Goal: Task Accomplishment & Management: Manage account settings

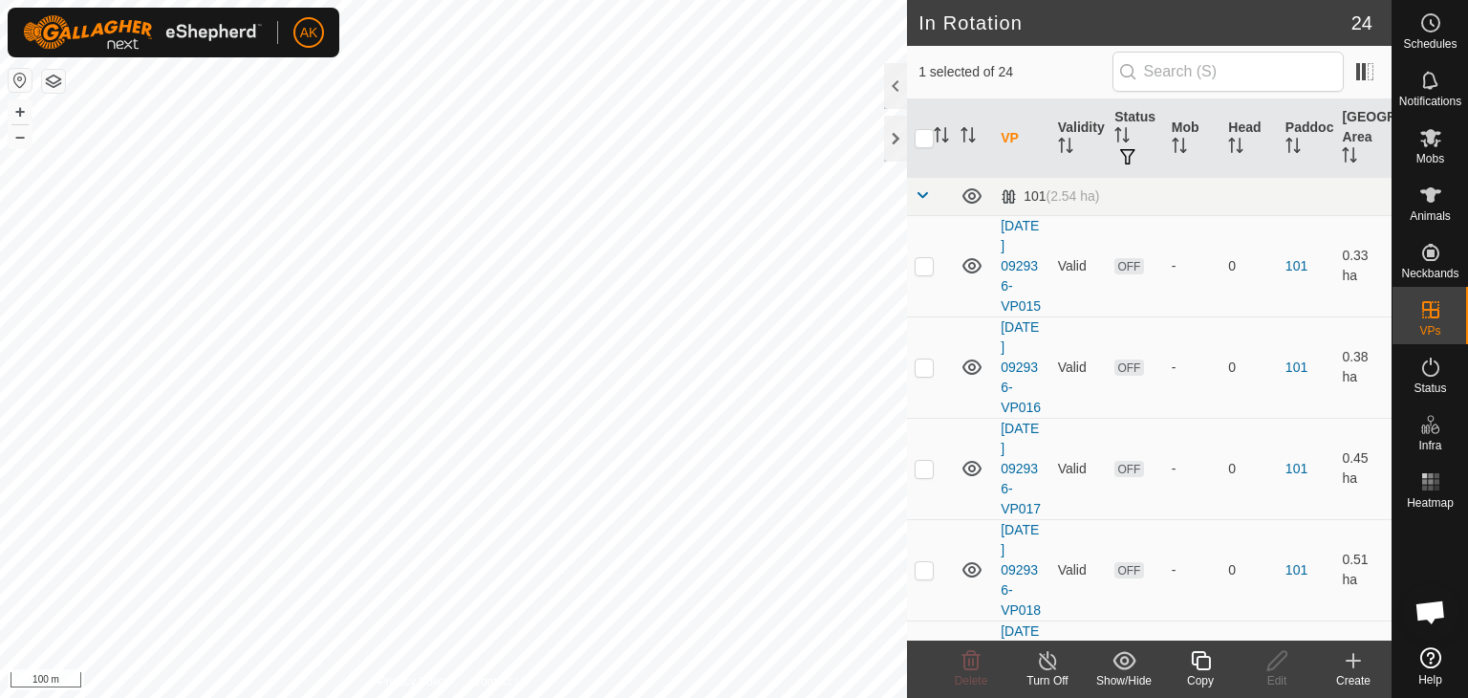
click at [1208, 662] on icon at bounding box center [1200, 660] width 19 height 19
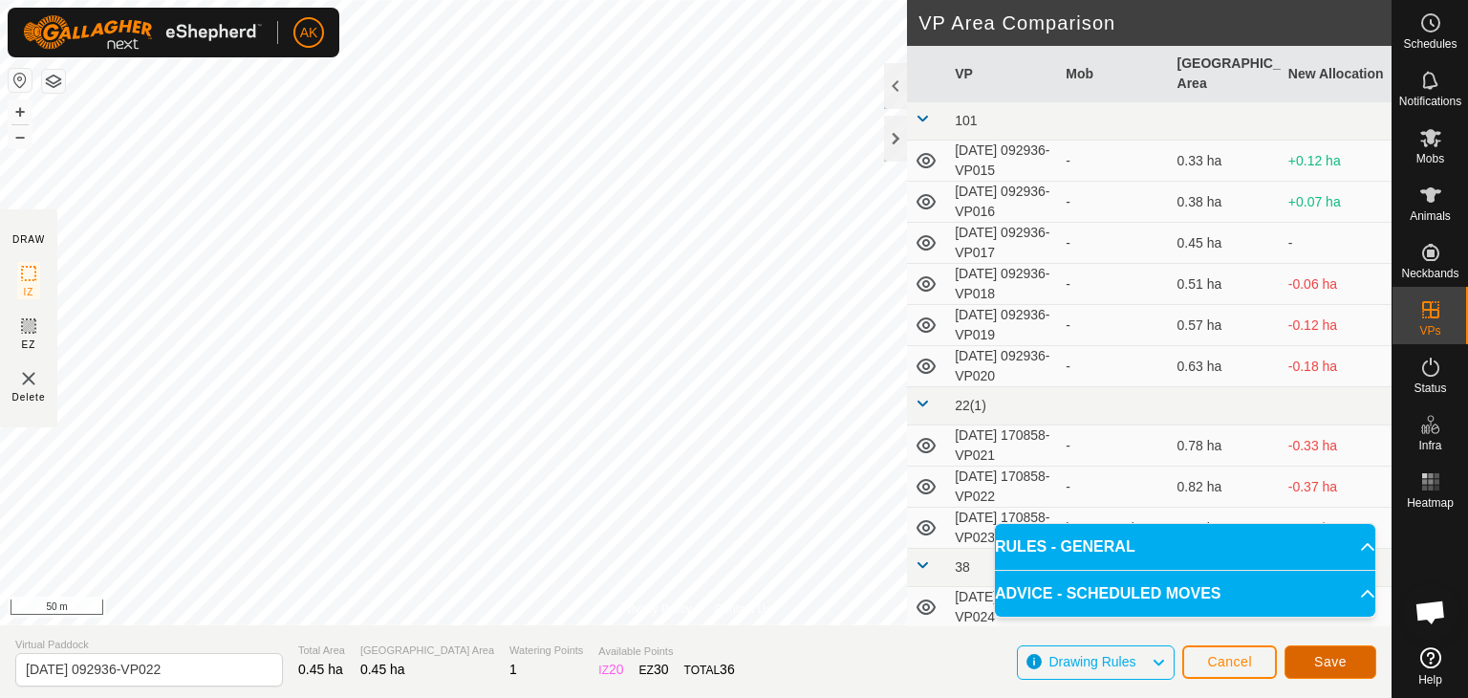
click at [1317, 667] on span "Save" at bounding box center [1330, 661] width 32 height 15
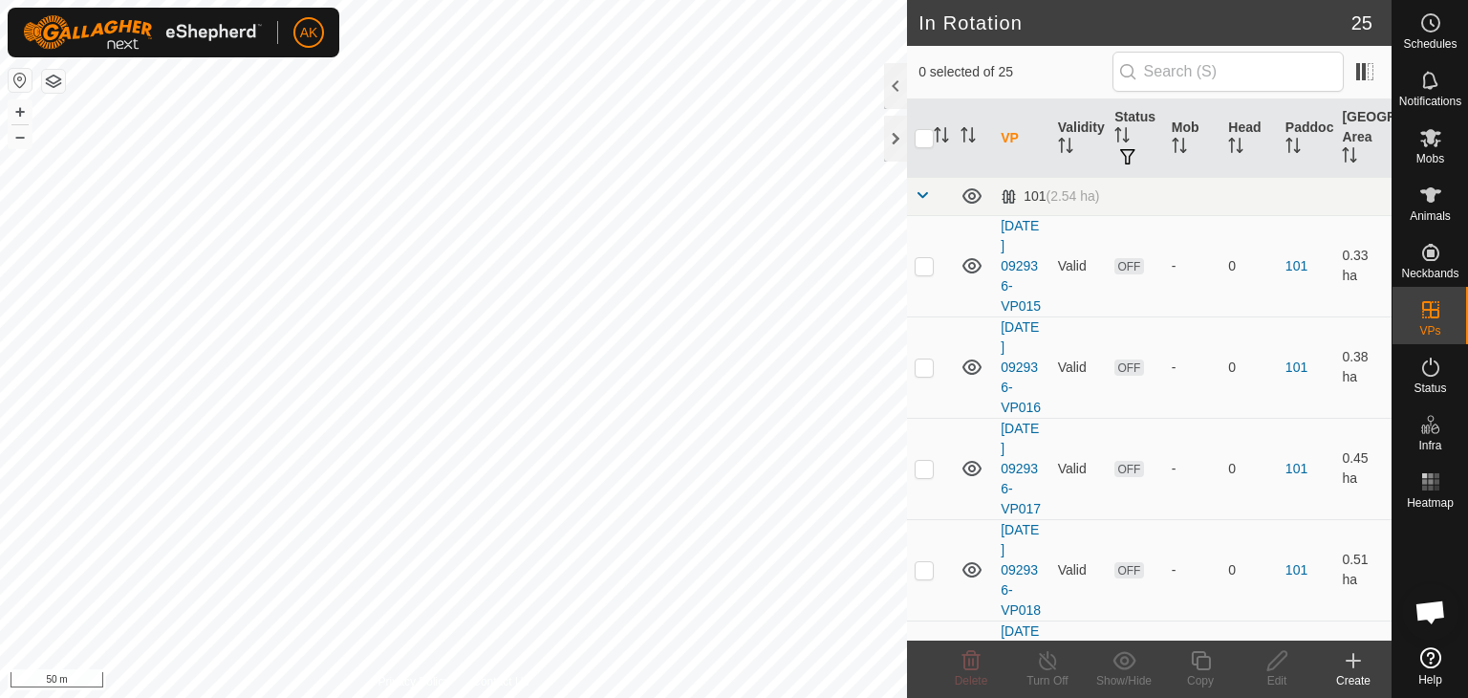
checkbox input "true"
checkbox input "false"
click at [1422, 141] on icon at bounding box center [1430, 138] width 21 height 18
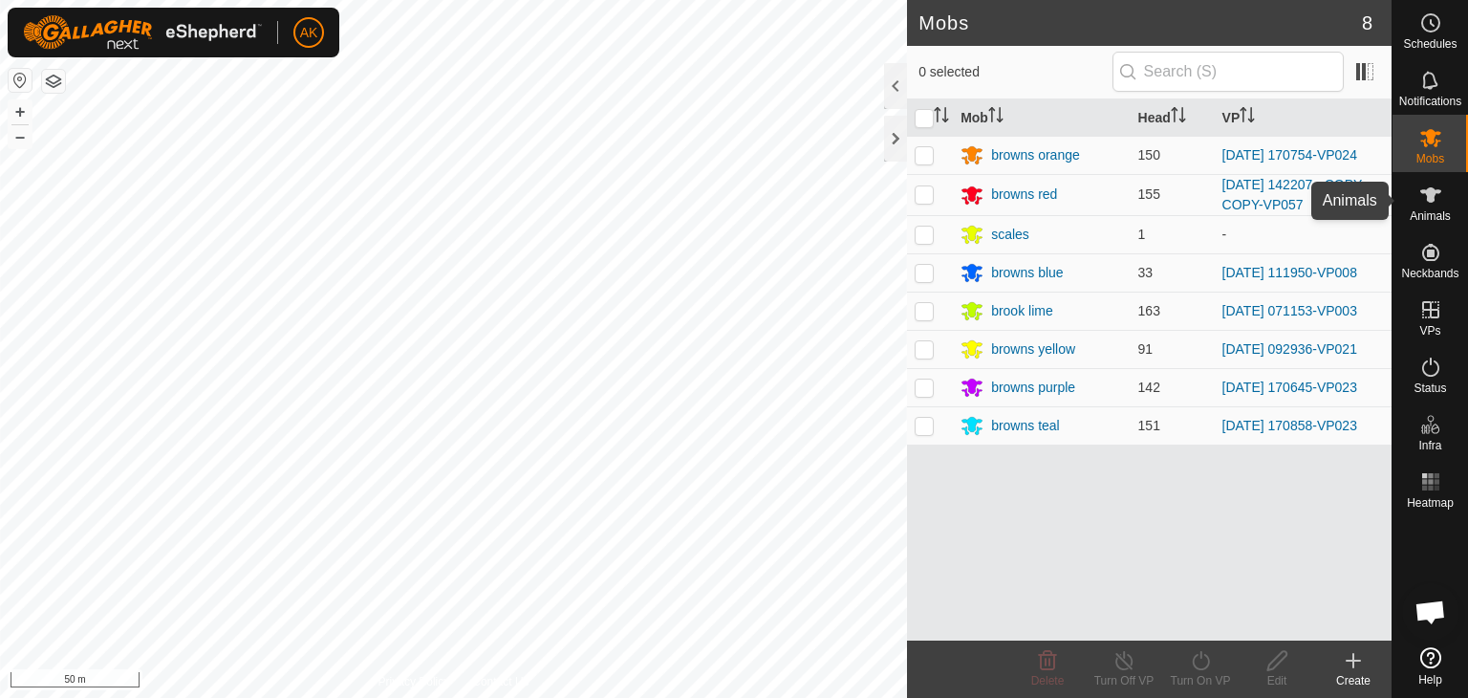
click at [1417, 196] on es-animals-svg-icon at bounding box center [1430, 195] width 34 height 31
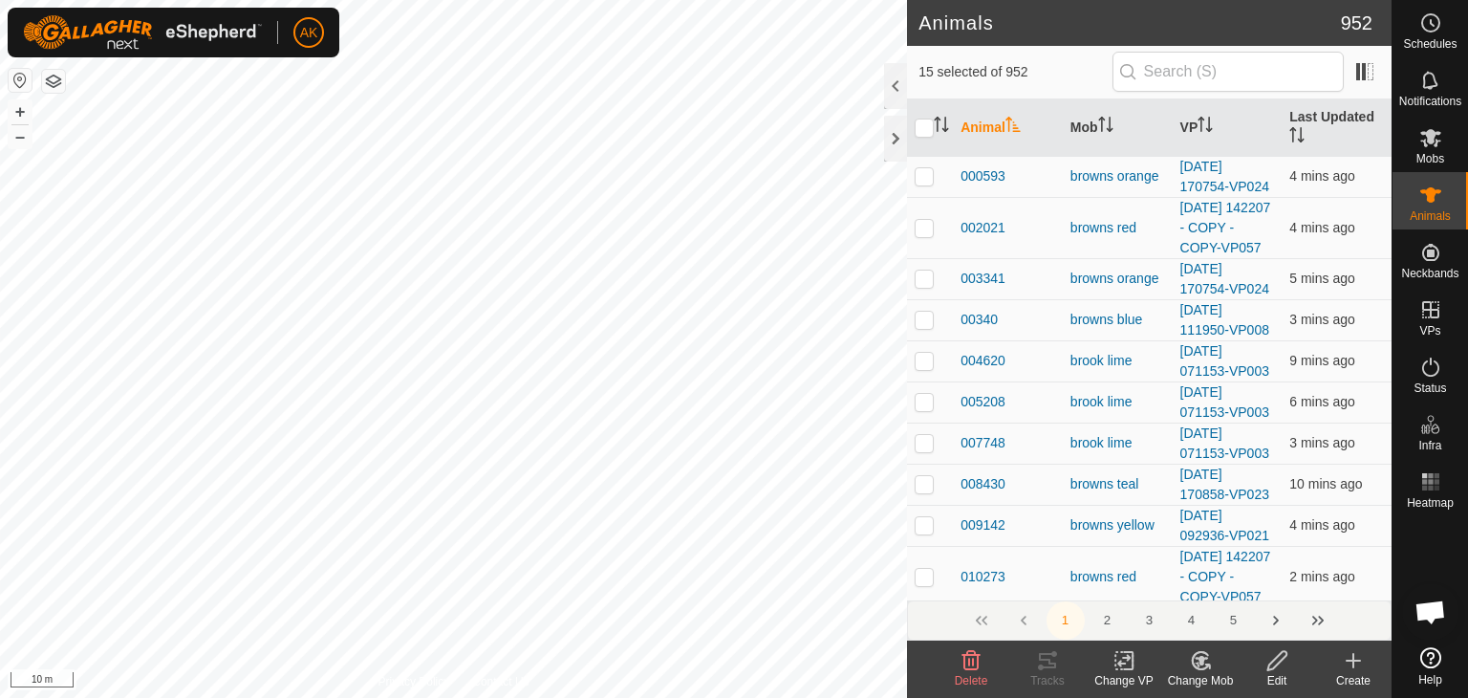
click at [1199, 659] on icon at bounding box center [1200, 660] width 13 height 10
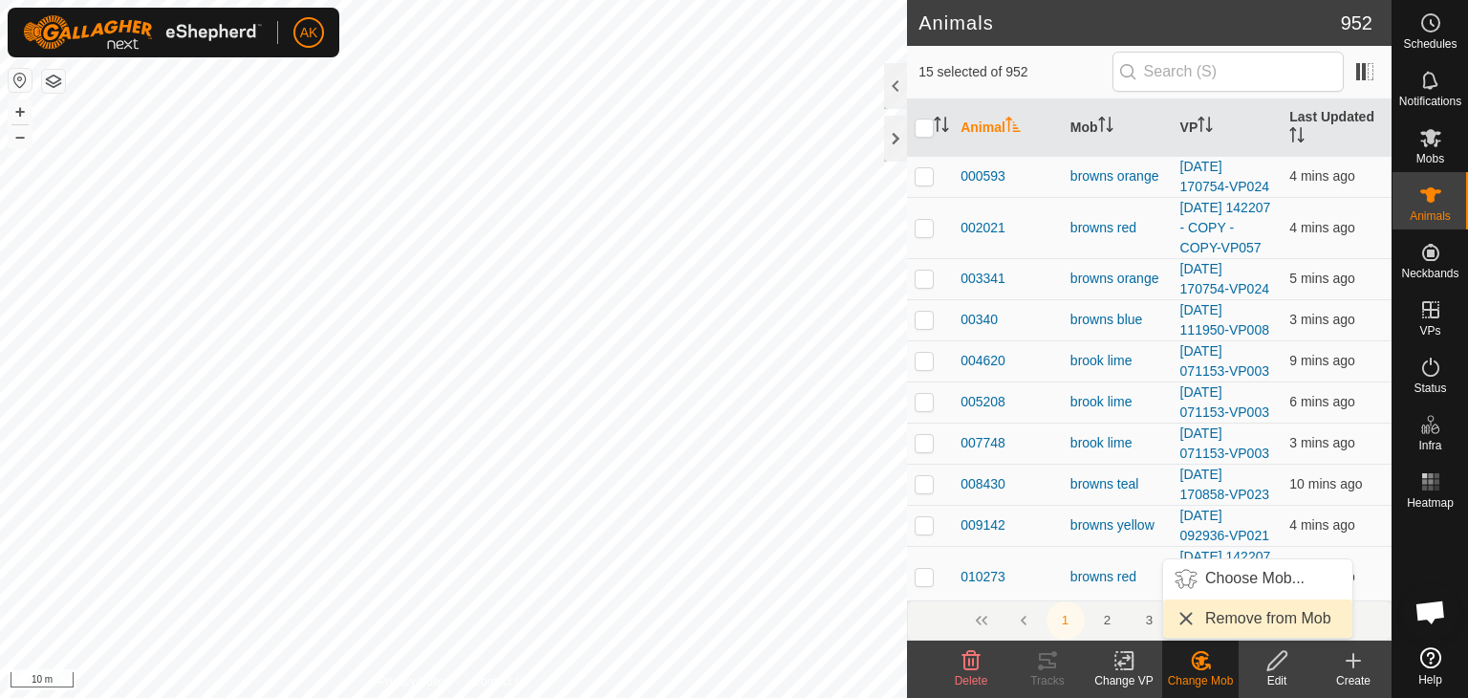
click at [1216, 612] on link "Remove from Mob" at bounding box center [1257, 618] width 189 height 38
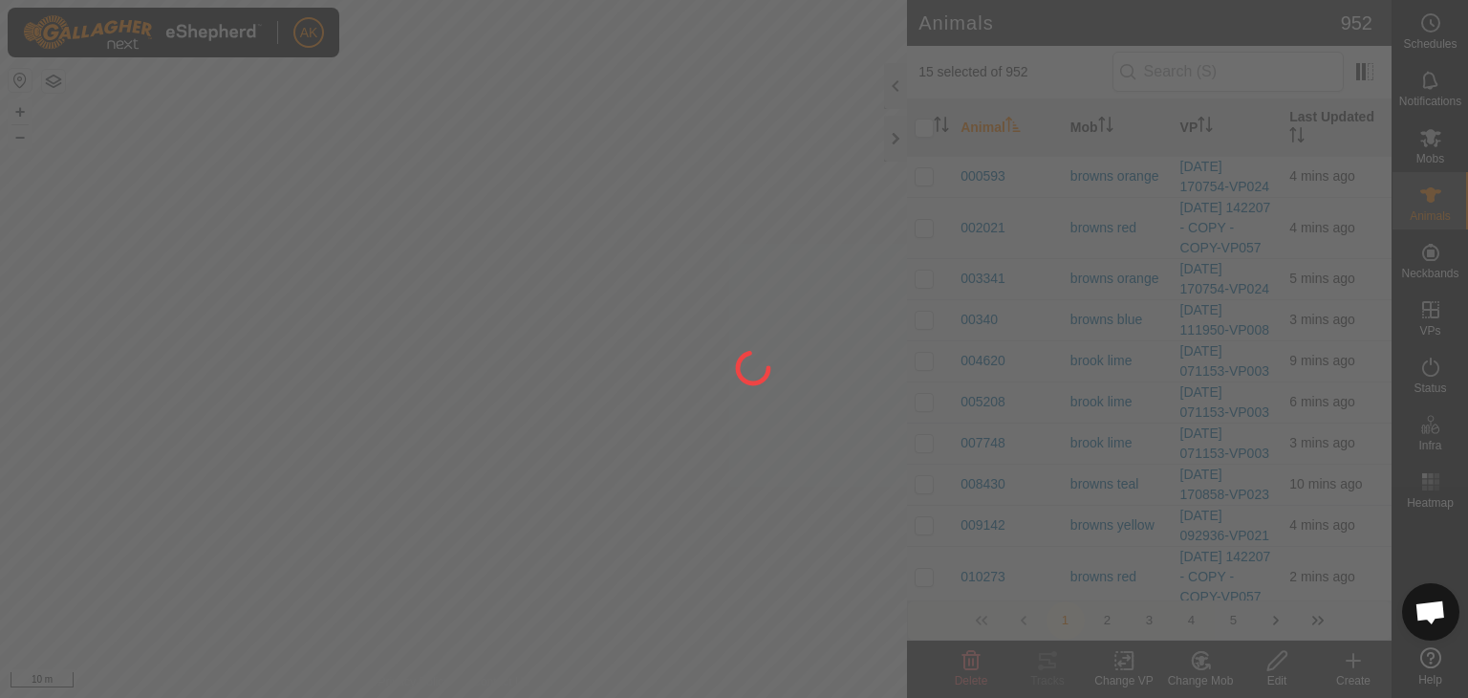
checkbox input "false"
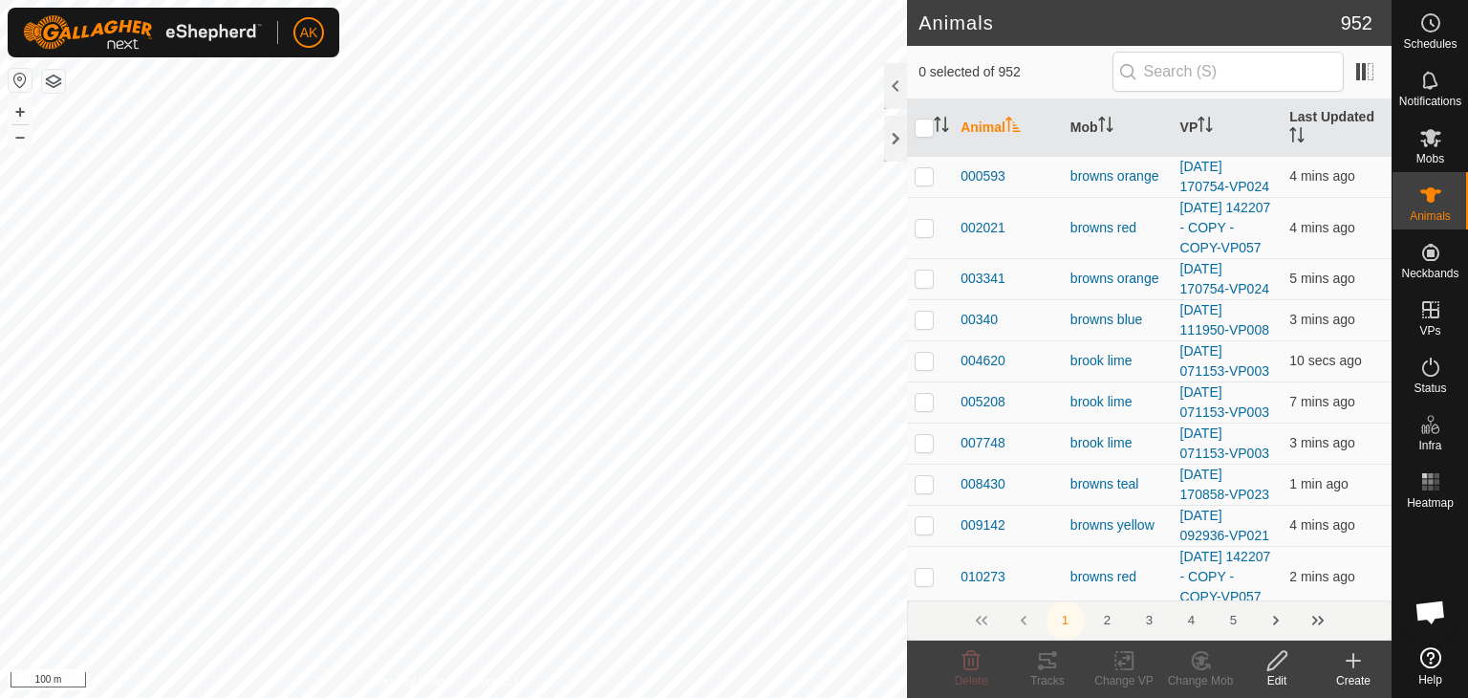
click at [52, 80] on button "button" at bounding box center [53, 81] width 23 height 23
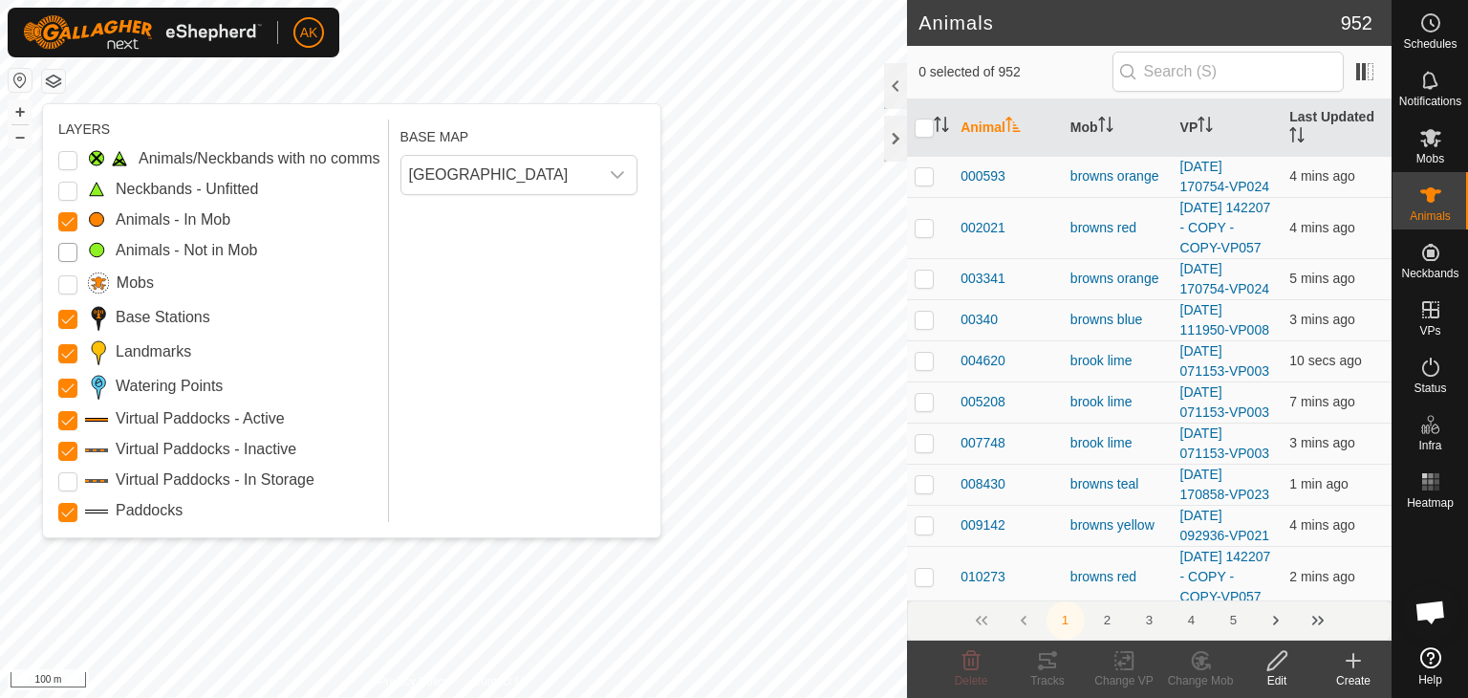
click at [63, 257] on Mob "Animals - Not in Mob" at bounding box center [67, 252] width 19 height 19
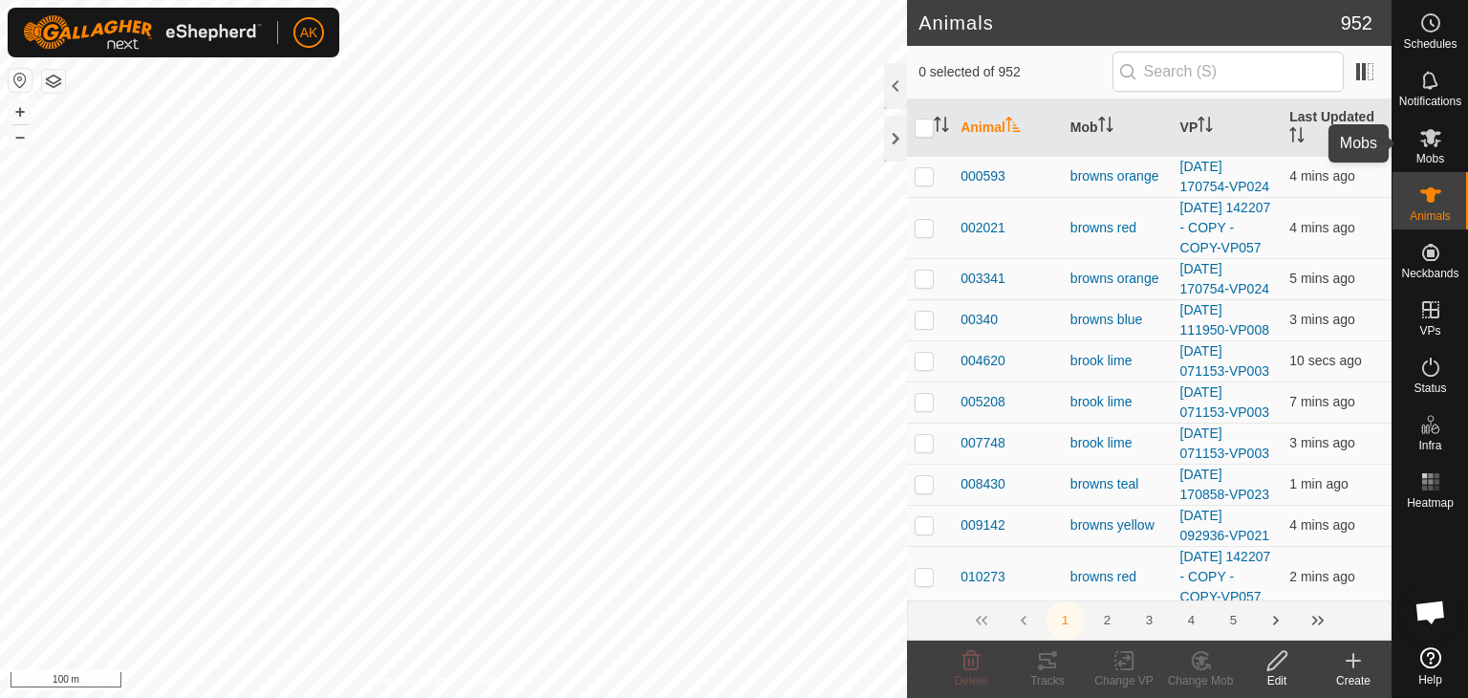
click at [1436, 146] on icon at bounding box center [1430, 137] width 23 height 23
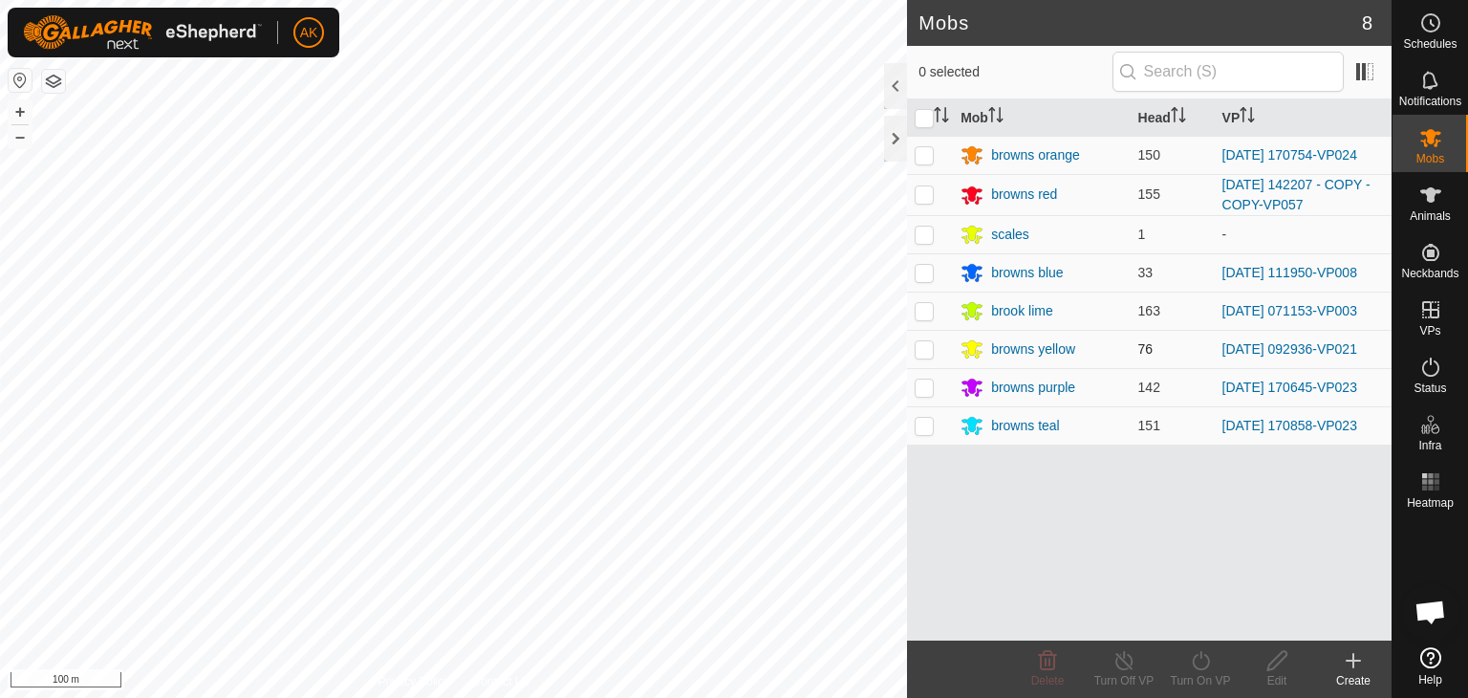
click at [921, 349] on p-checkbox at bounding box center [923, 348] width 19 height 15
checkbox input "true"
click at [1196, 665] on icon at bounding box center [1201, 660] width 24 height 23
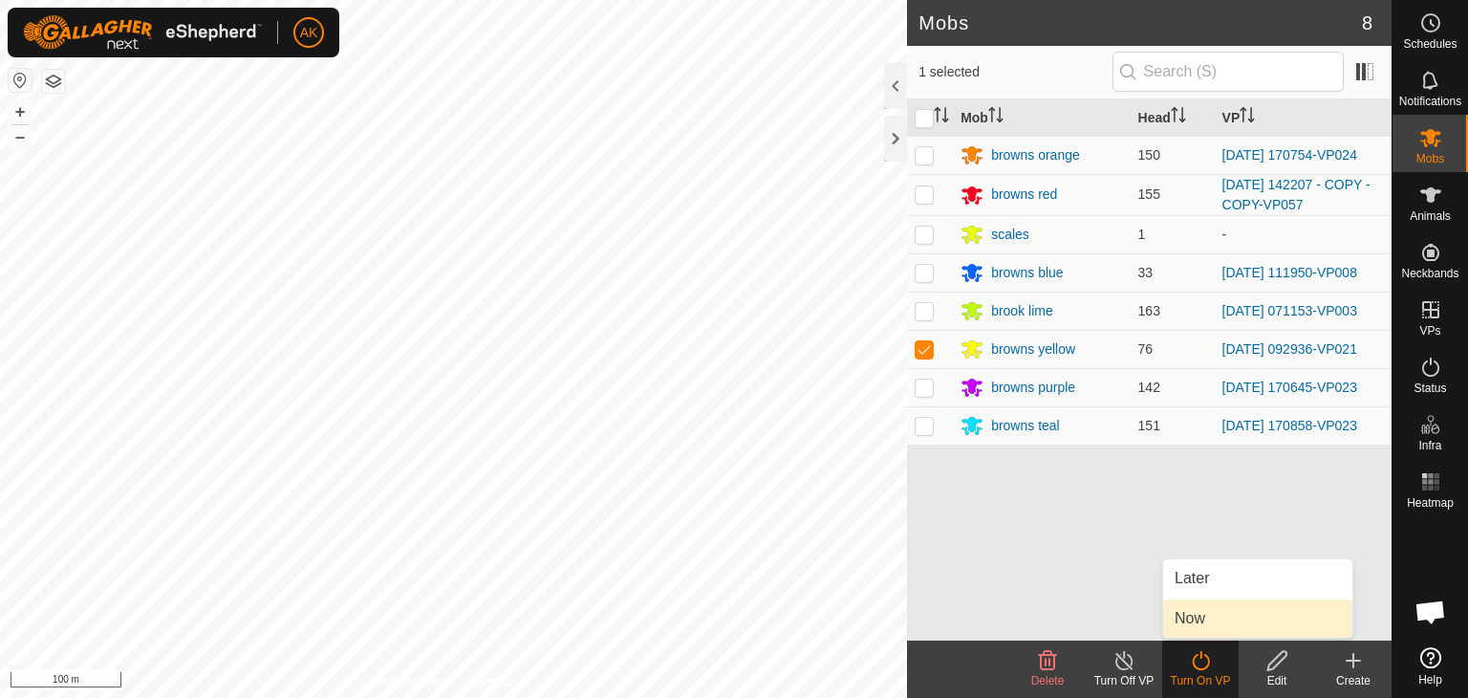
click at [1186, 619] on link "Now" at bounding box center [1257, 618] width 189 height 38
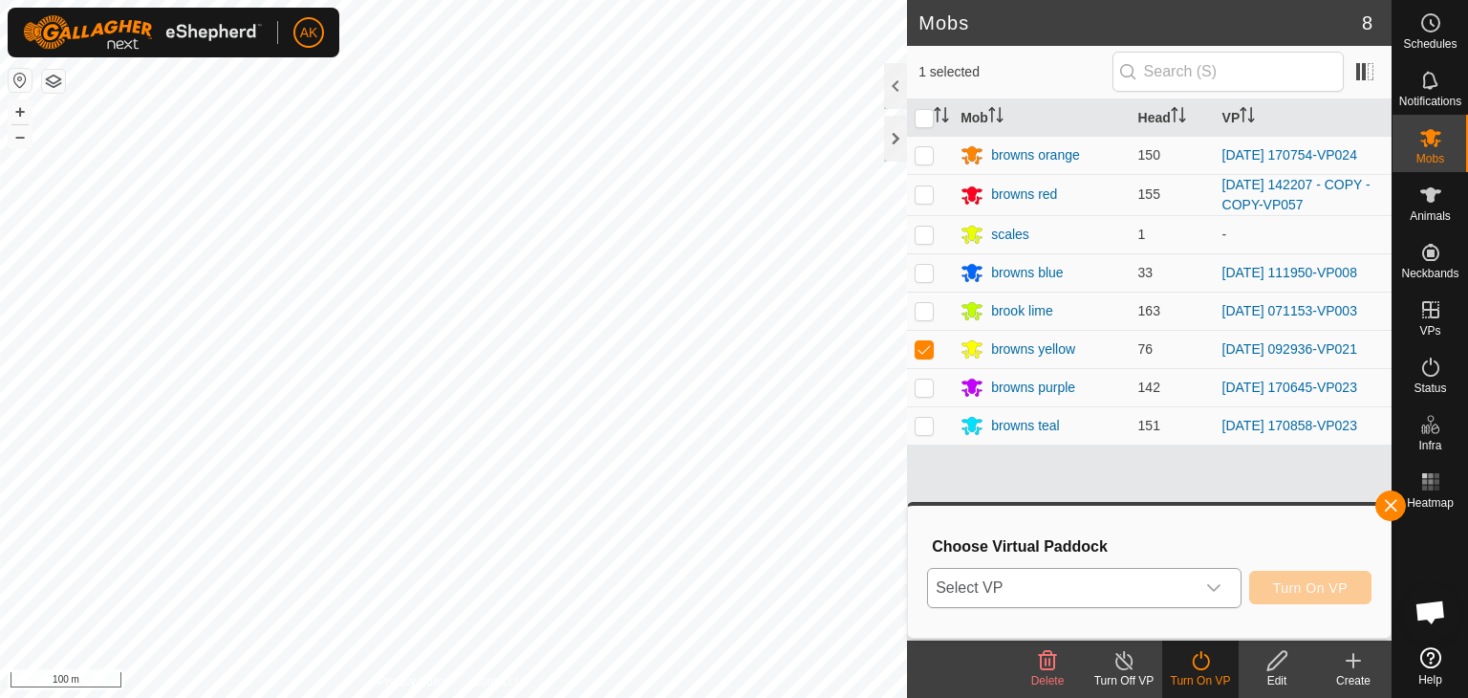
click at [1091, 594] on span "Select VP" at bounding box center [1061, 588] width 267 height 38
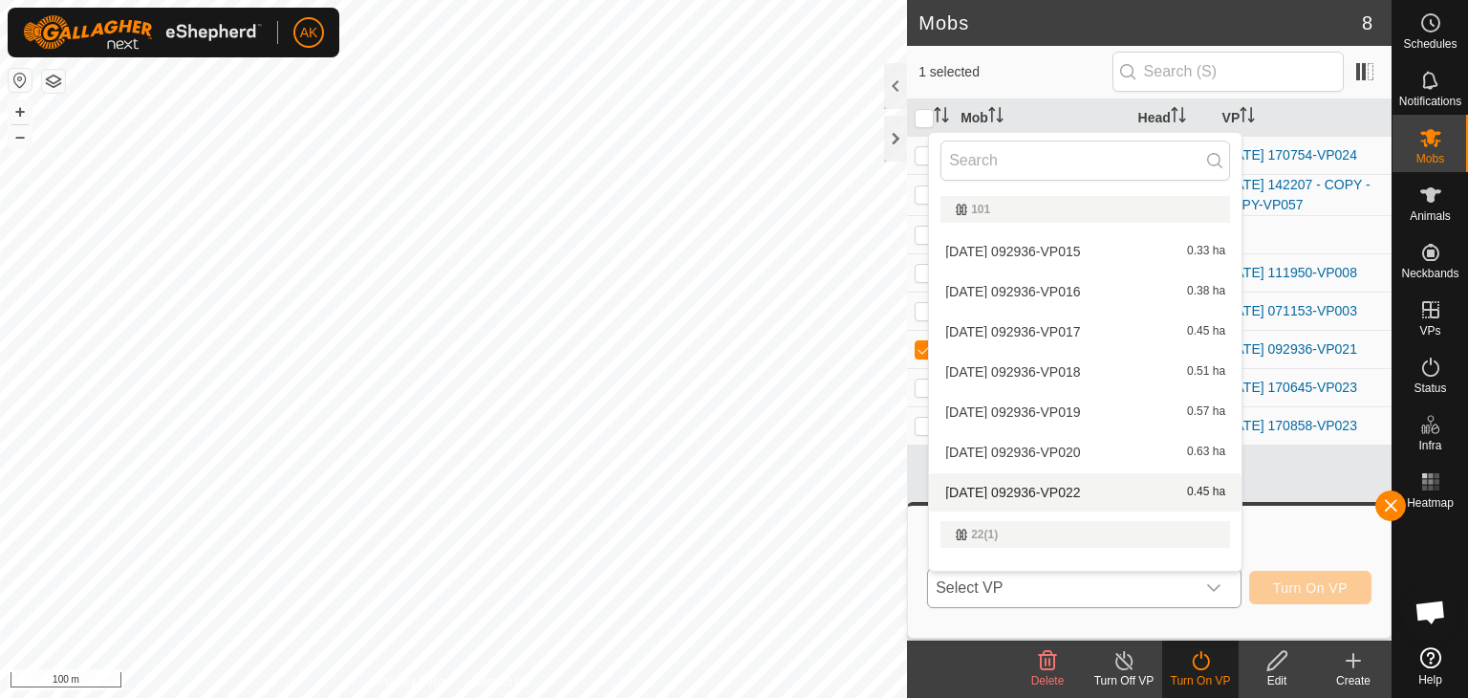
click at [1031, 487] on li "[DATE] 092936-VP022 0.45 ha" at bounding box center [1085, 492] width 312 height 38
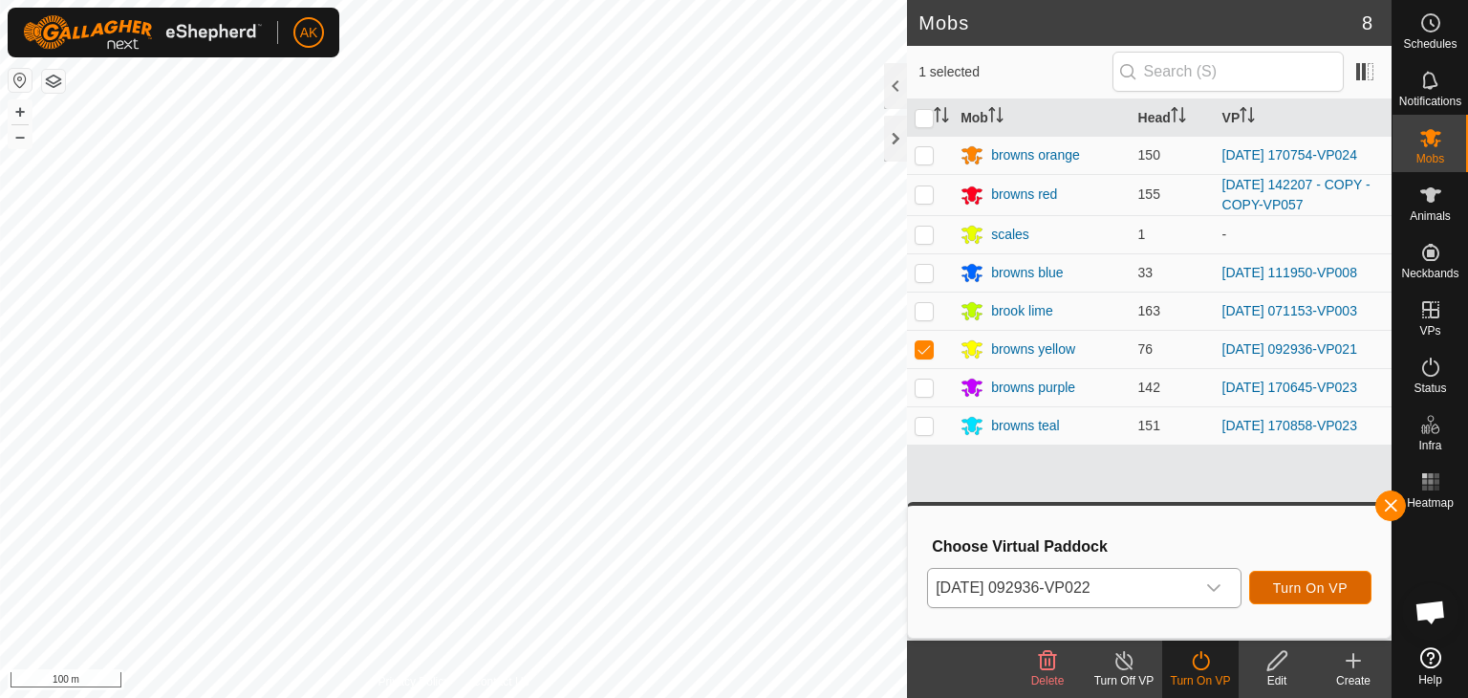
click at [1271, 584] on button "Turn On VP" at bounding box center [1310, 586] width 122 height 33
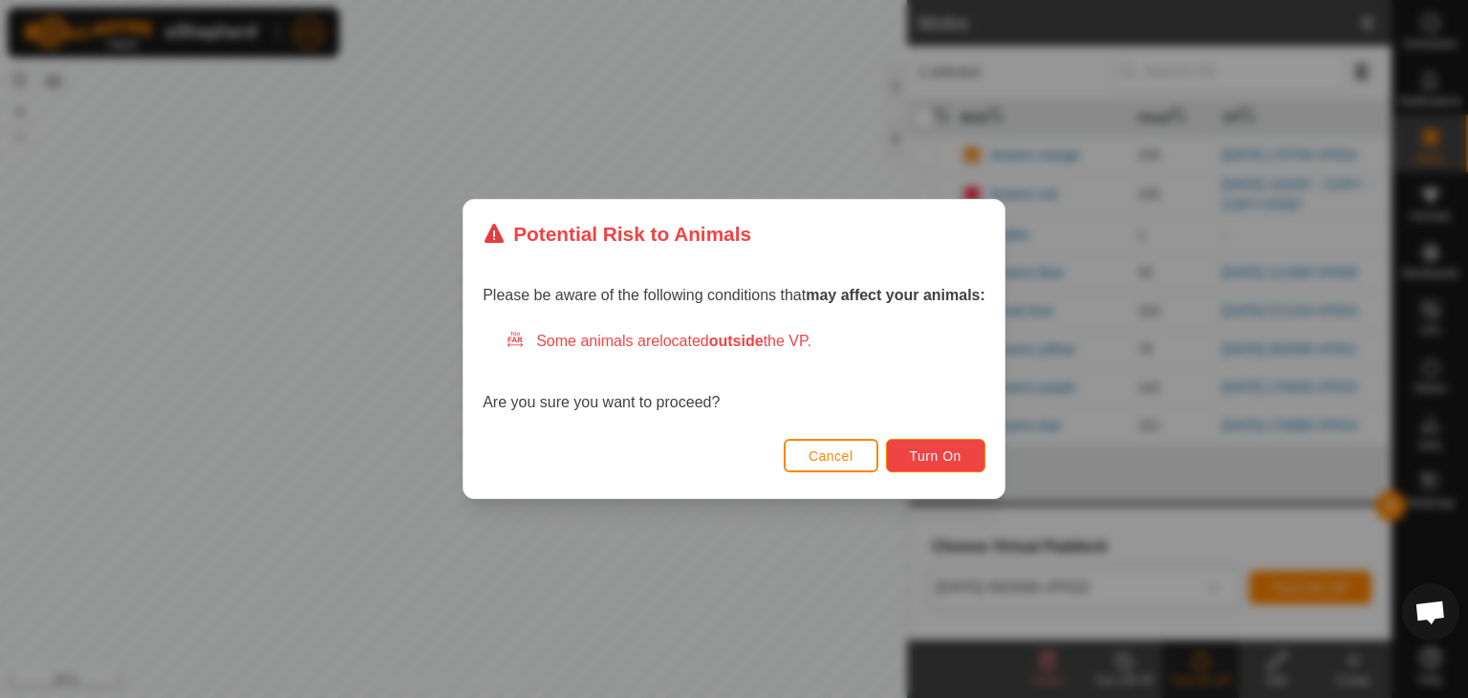
click at [935, 460] on span "Turn On" at bounding box center [936, 455] width 52 height 15
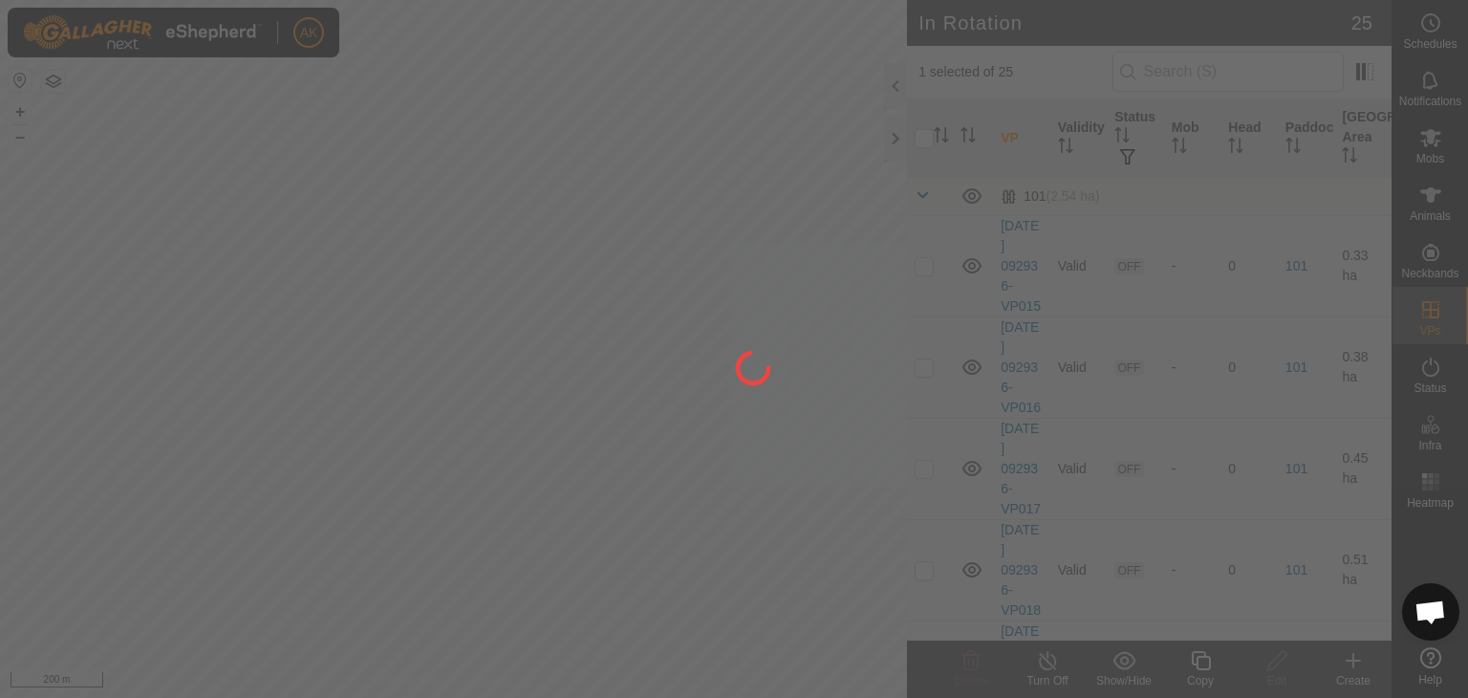
click at [772, 345] on div at bounding box center [734, 349] width 1468 height 698
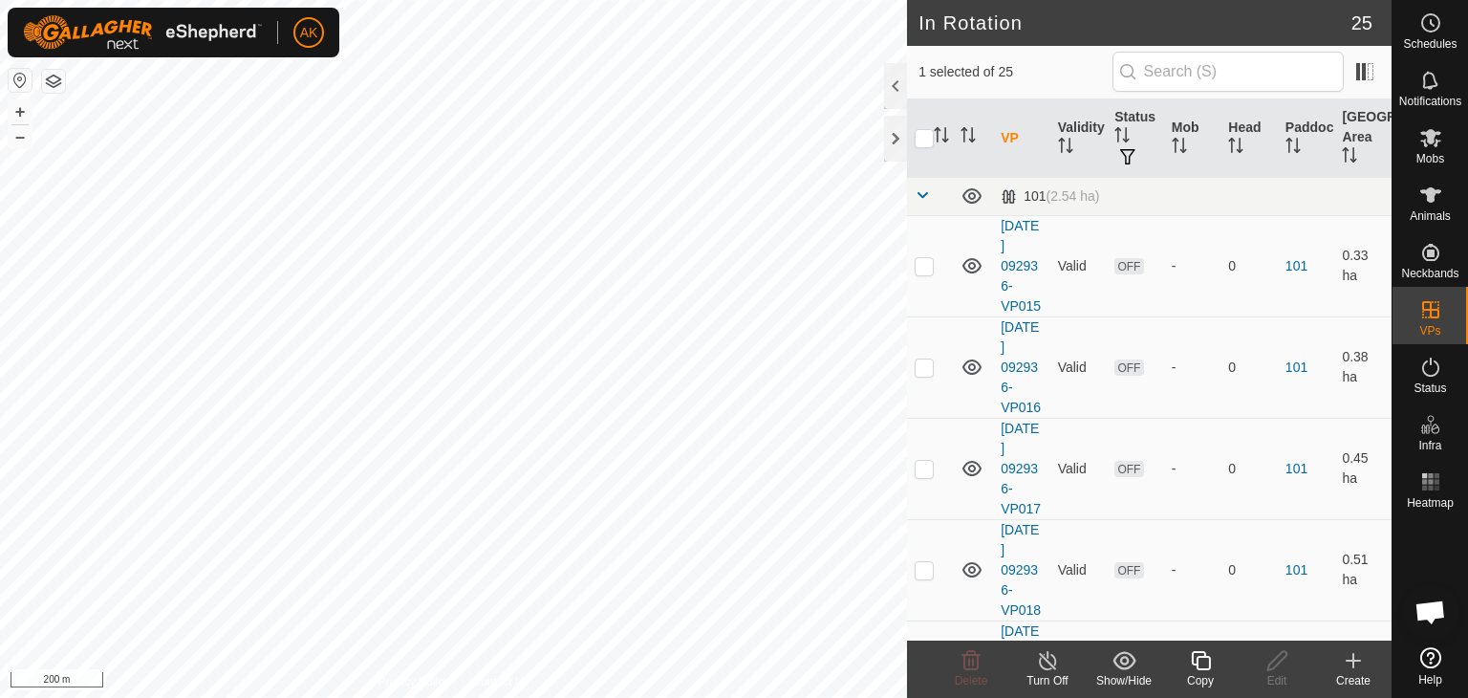
checkbox input "false"
click at [971, 656] on icon at bounding box center [970, 660] width 23 height 23
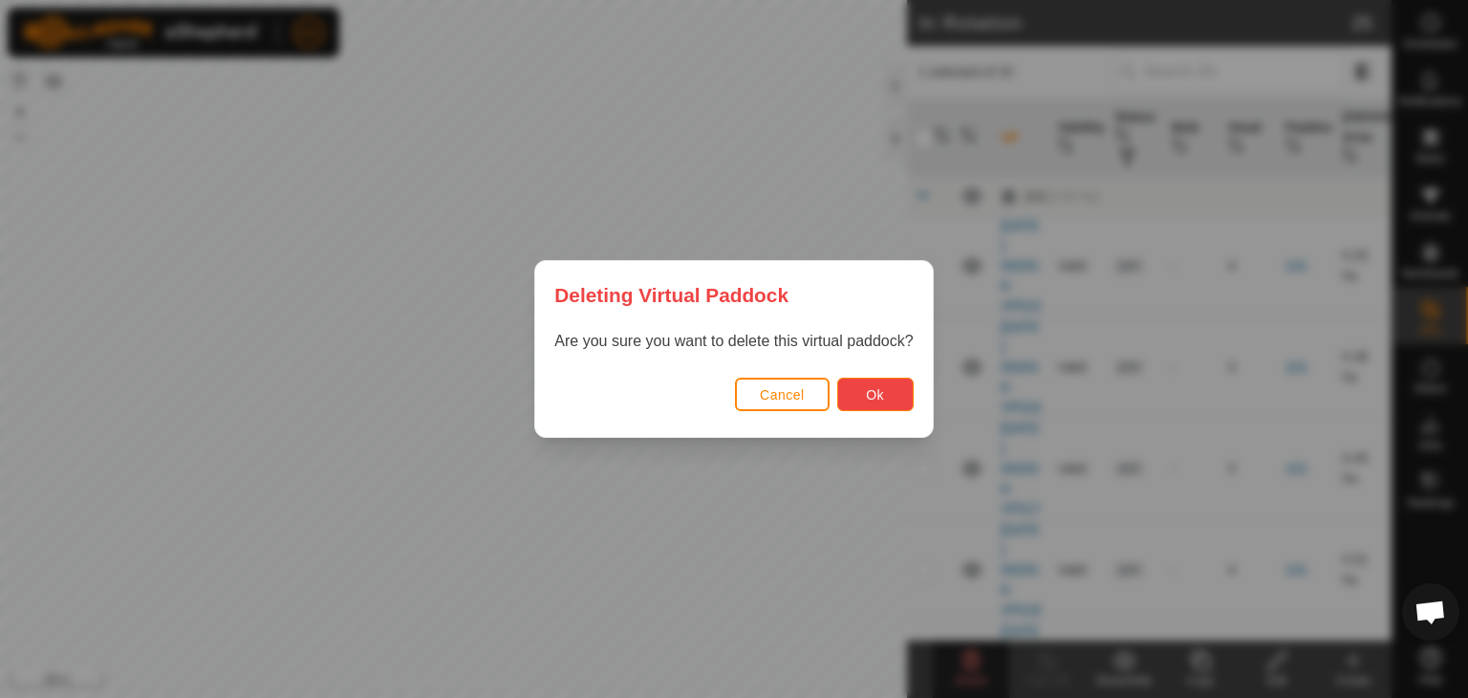
click at [872, 387] on span "Ok" at bounding box center [875, 394] width 18 height 15
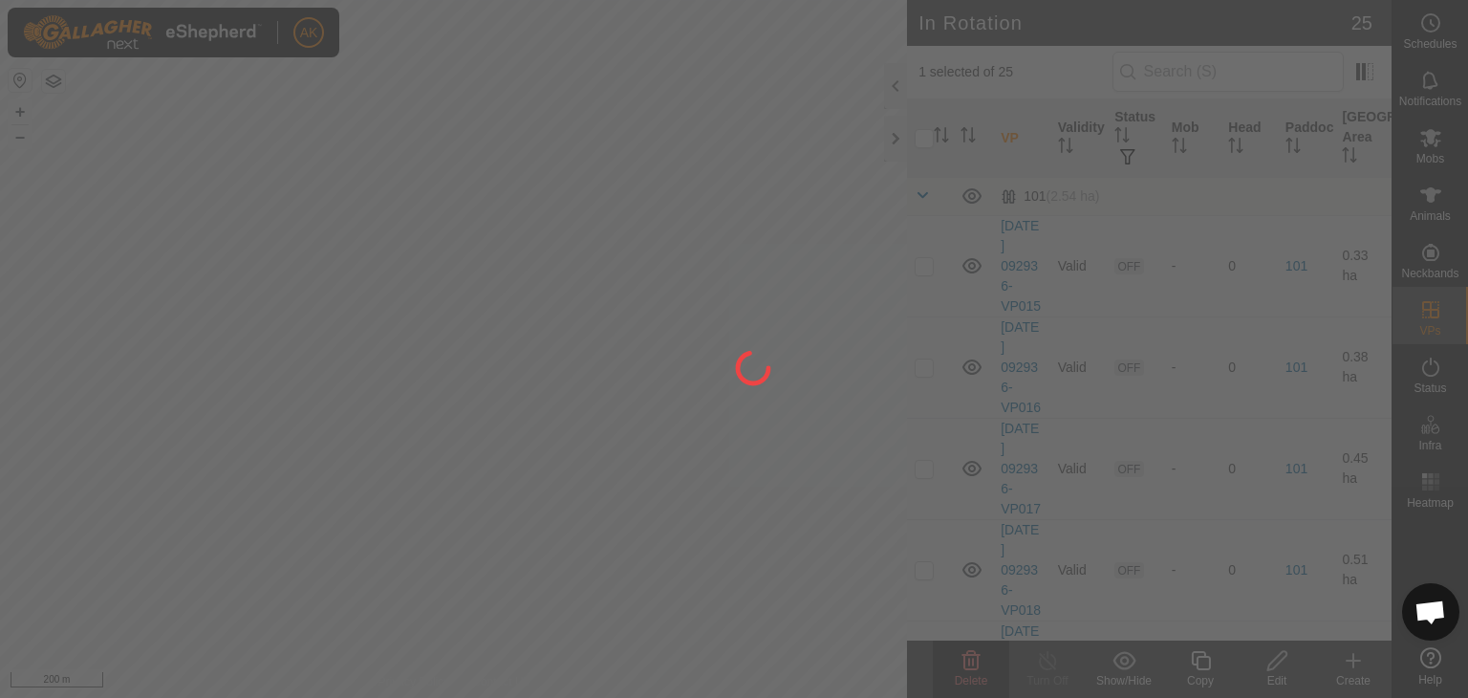
checkbox input "false"
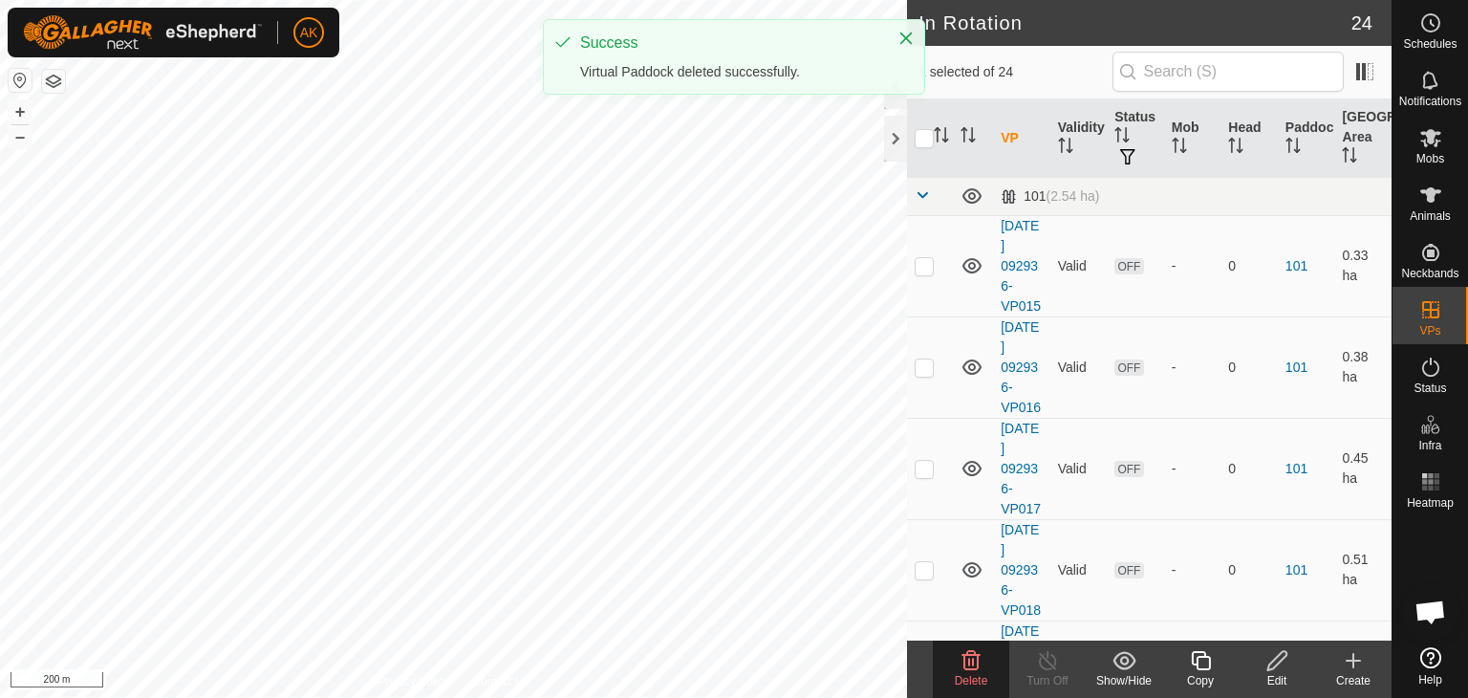
click at [983, 664] on delete-svg-icon at bounding box center [971, 660] width 76 height 23
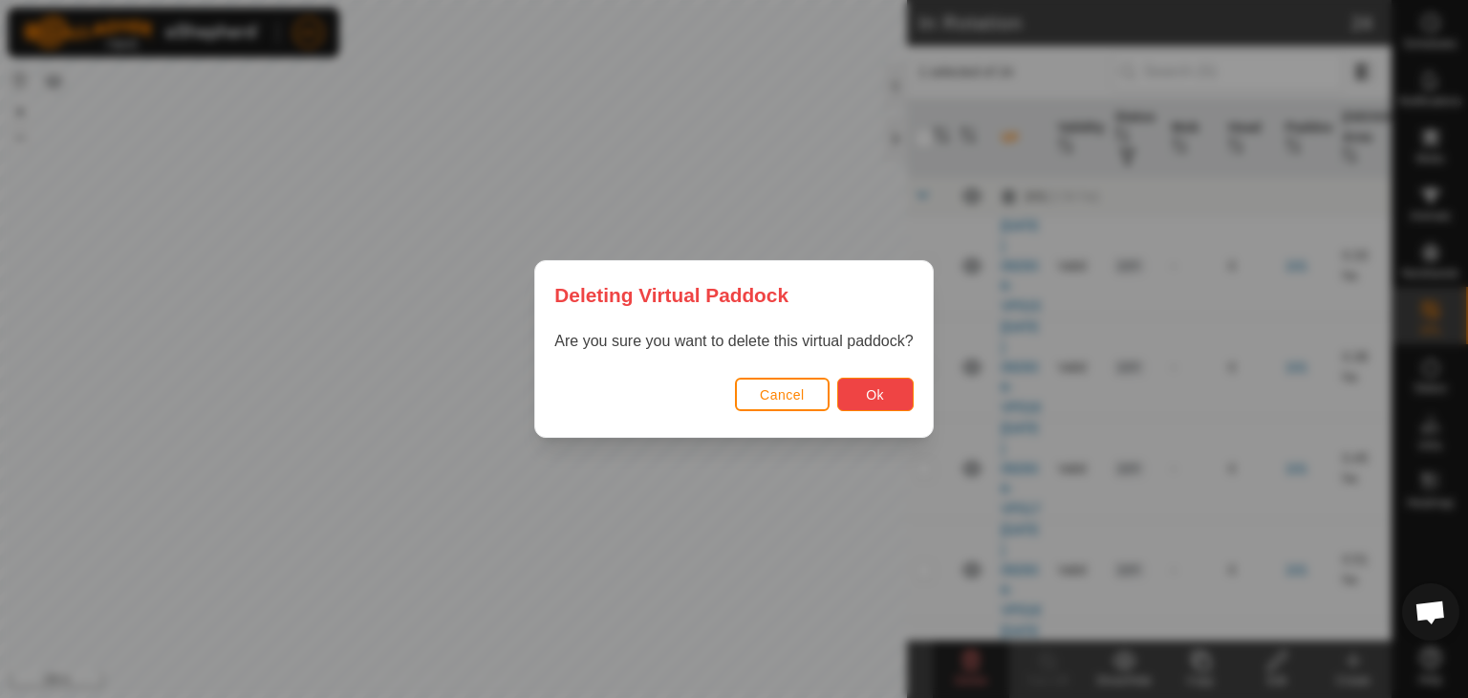
click at [861, 402] on button "Ok" at bounding box center [875, 393] width 76 height 33
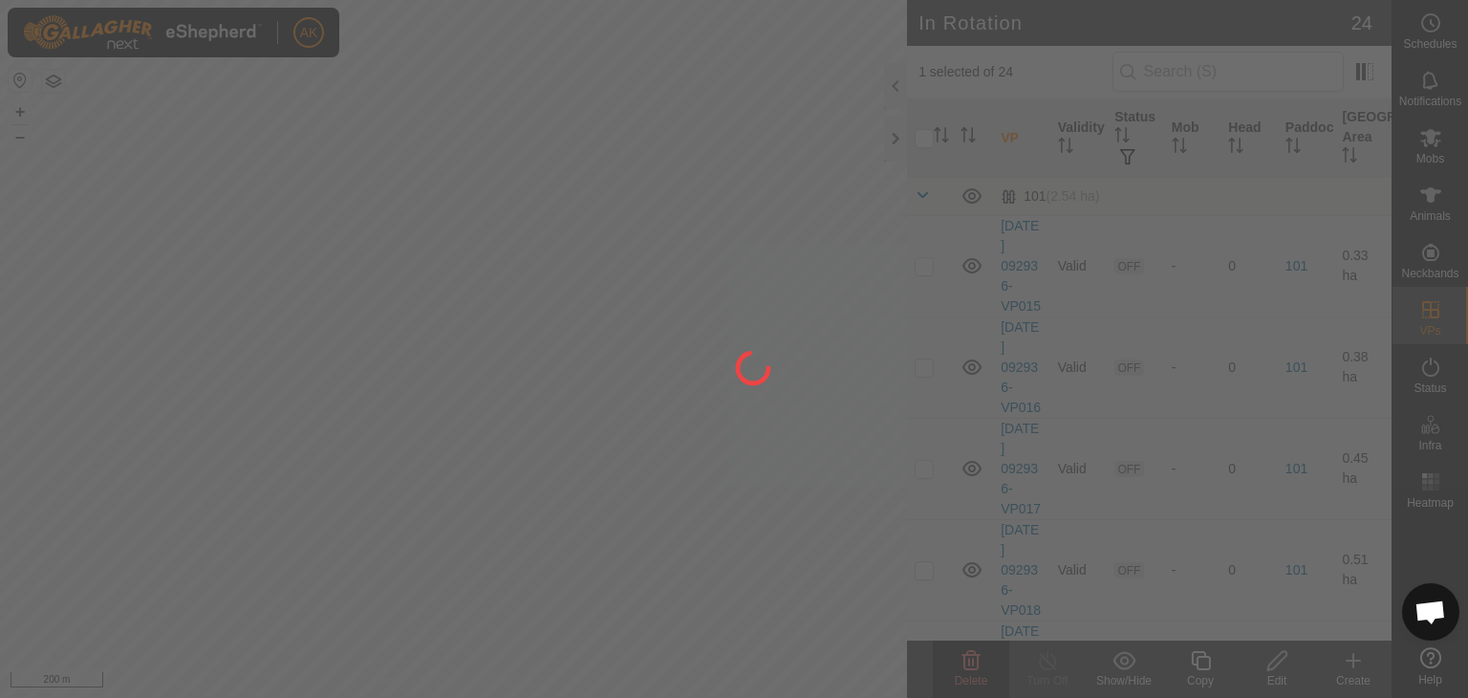
checkbox input "false"
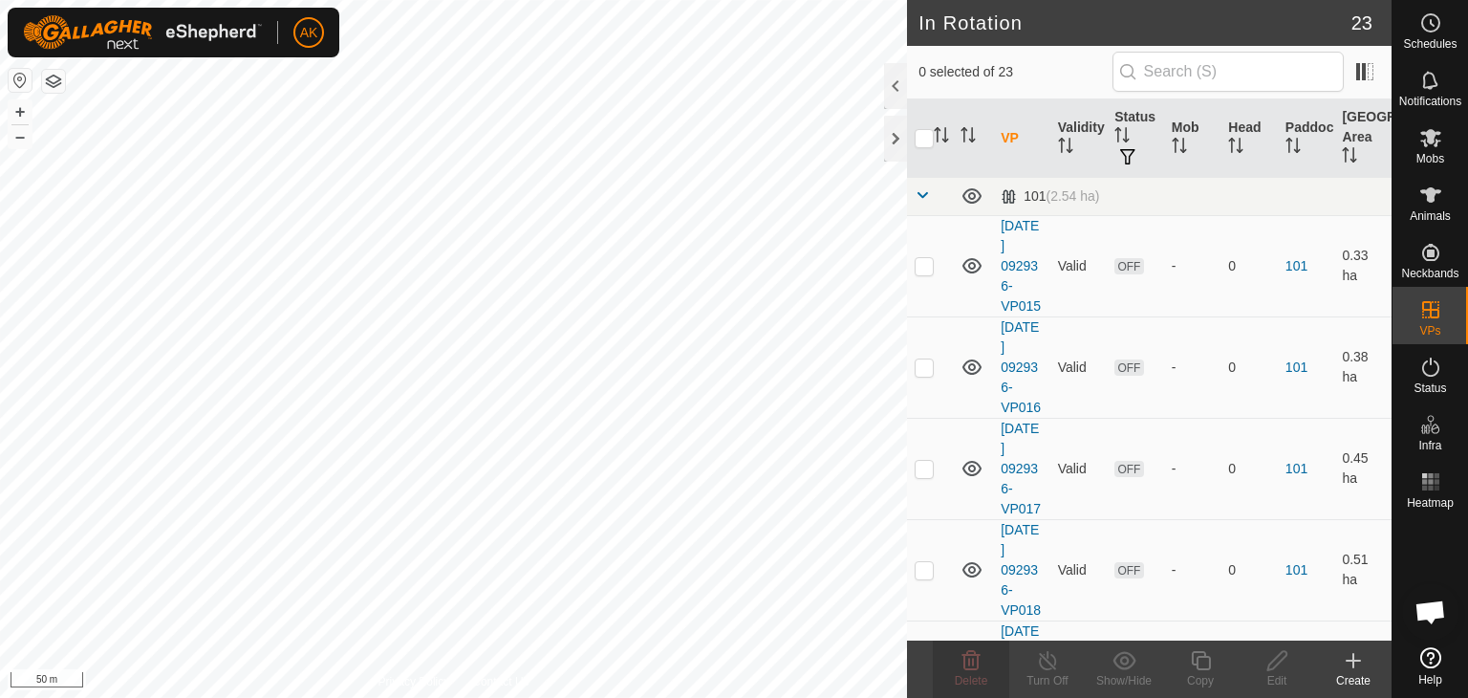
checkbox input "true"
click at [978, 666] on icon at bounding box center [970, 660] width 23 height 23
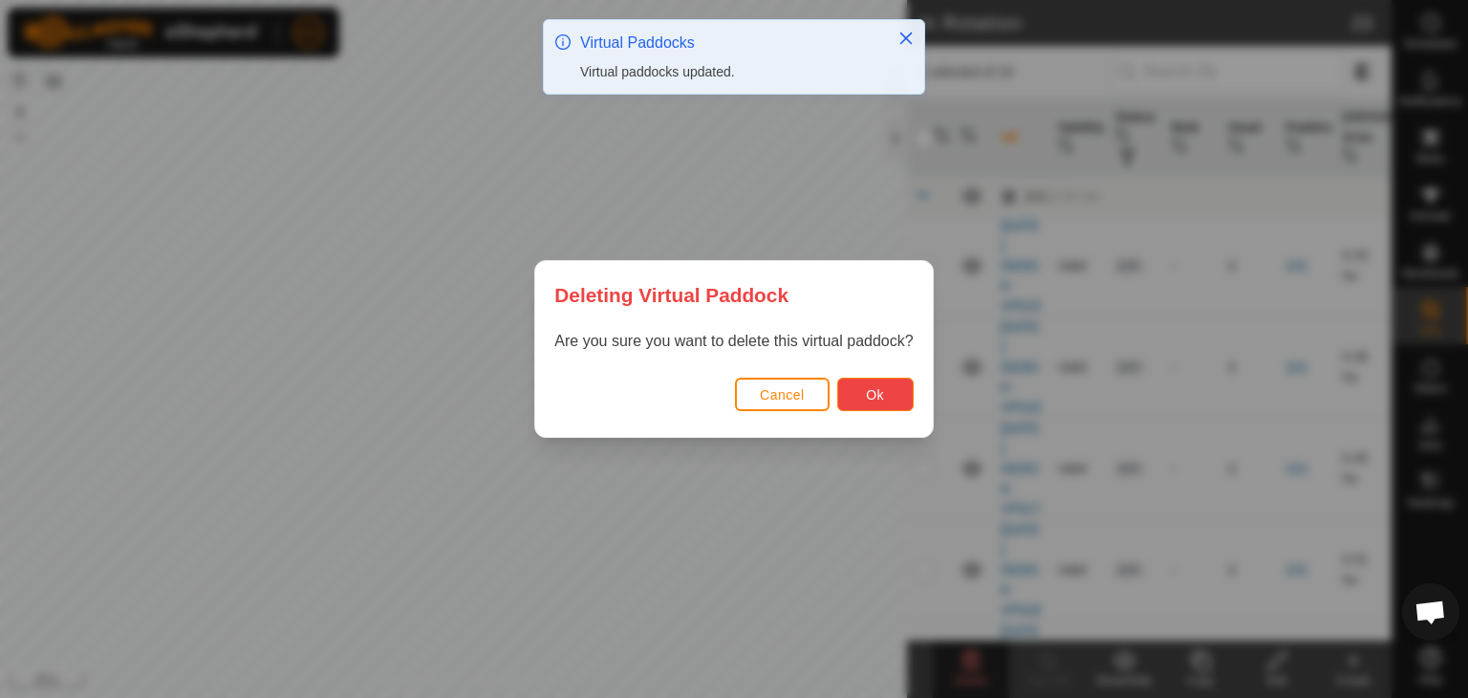
click at [875, 398] on span "Ok" at bounding box center [875, 394] width 18 height 15
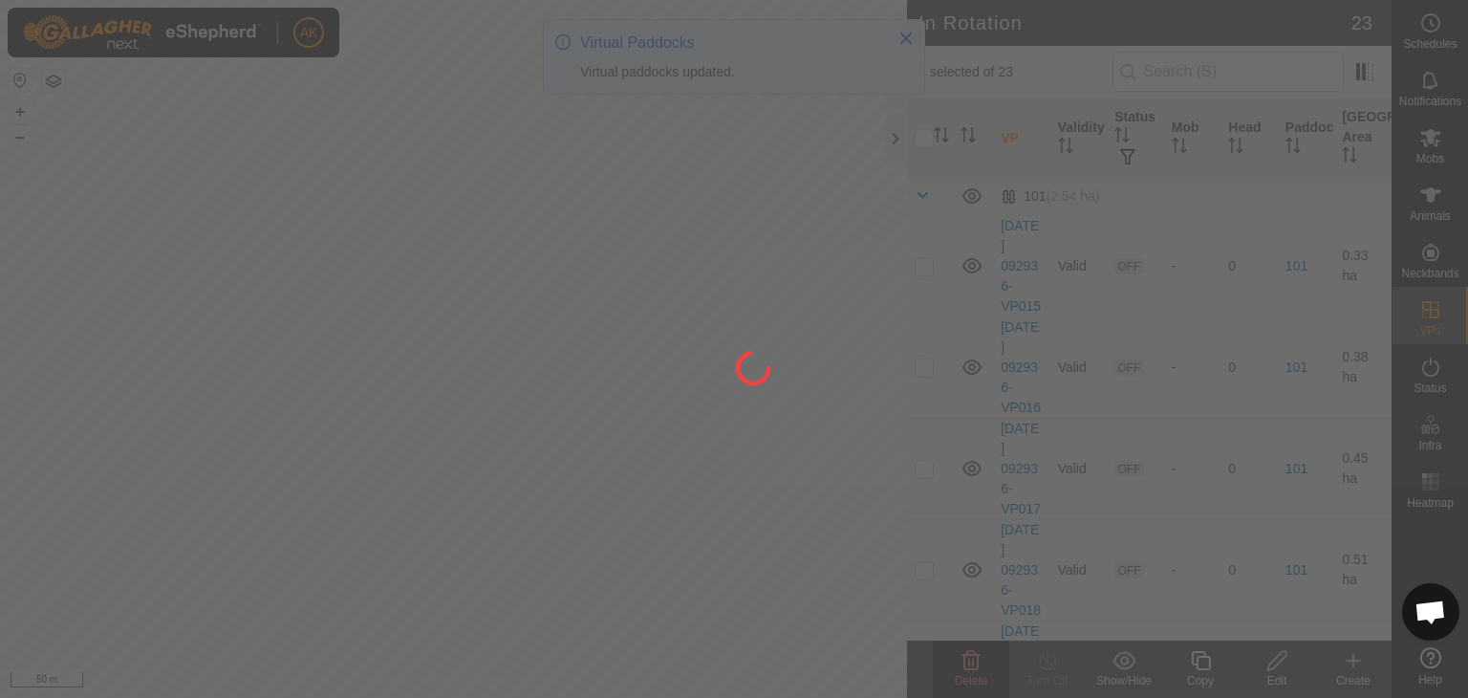
checkbox input "false"
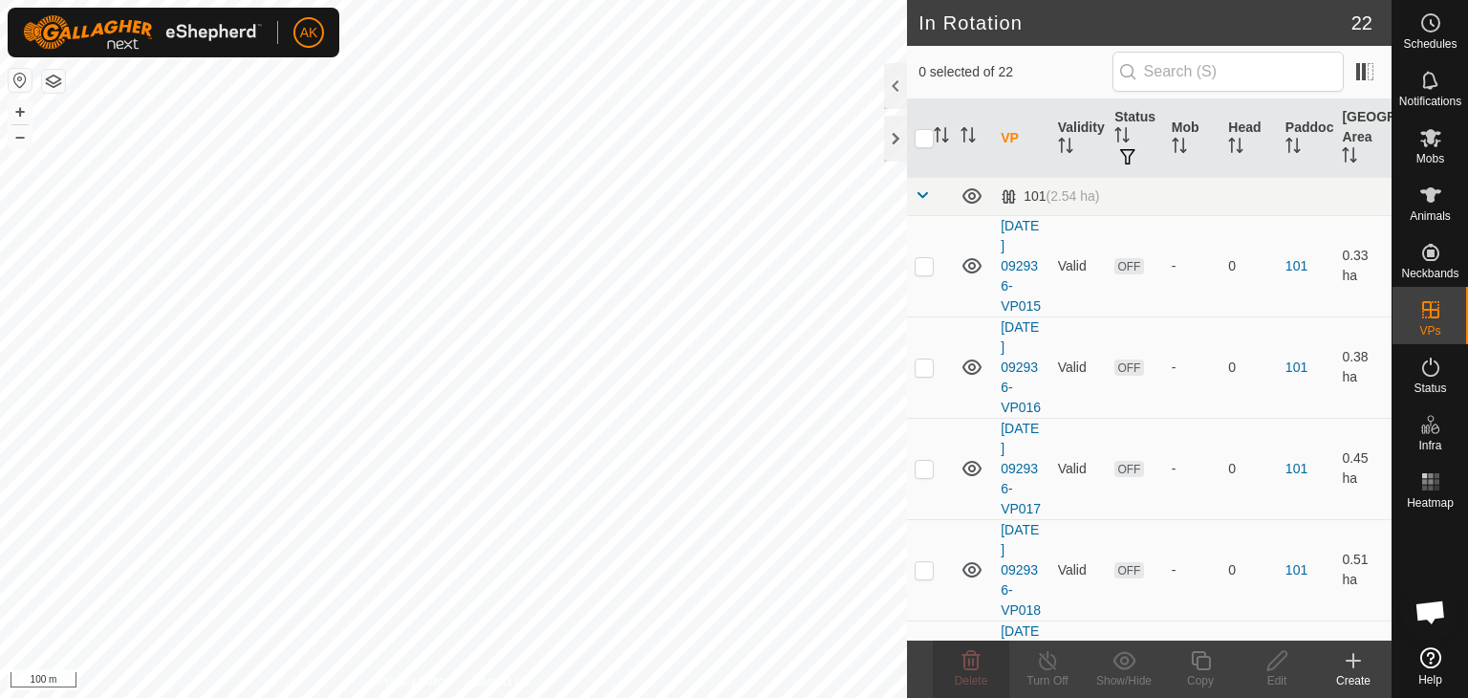
checkbox input "true"
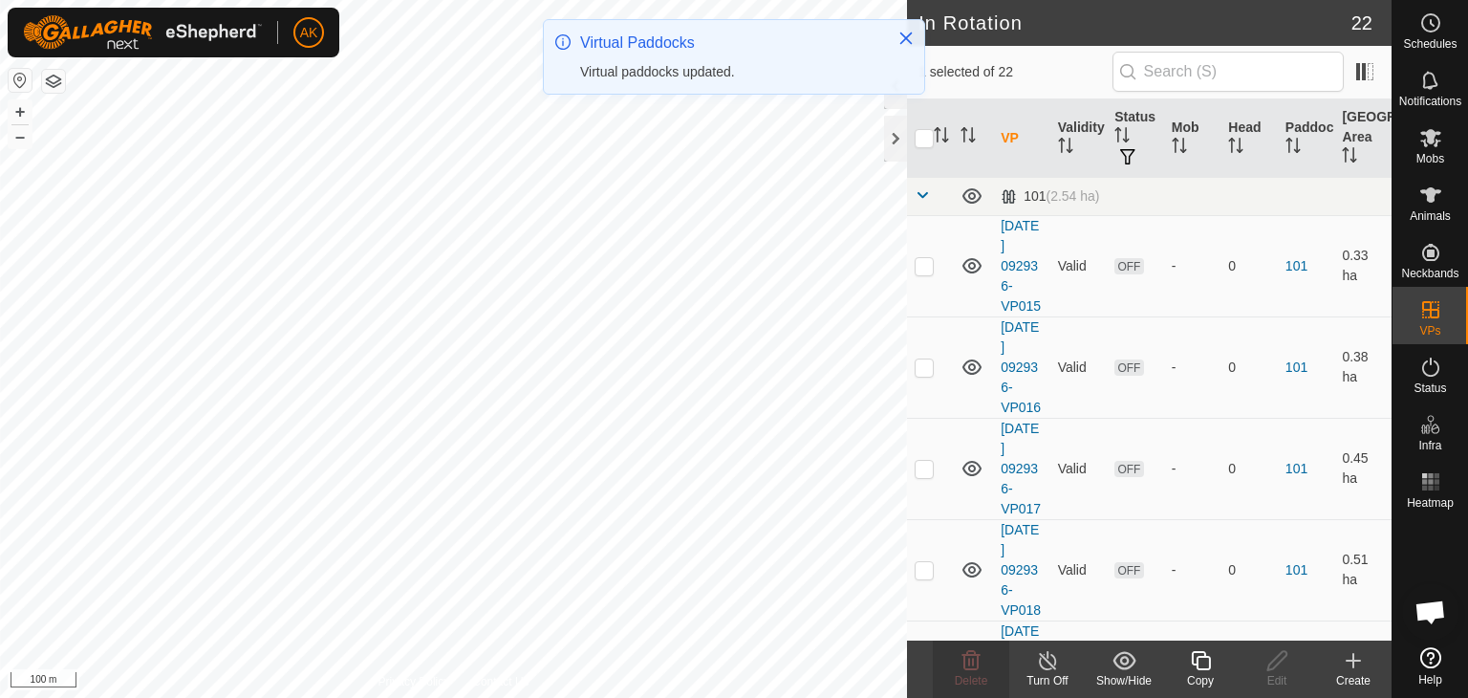
checkbox input "false"
click at [971, 663] on icon at bounding box center [970, 660] width 23 height 23
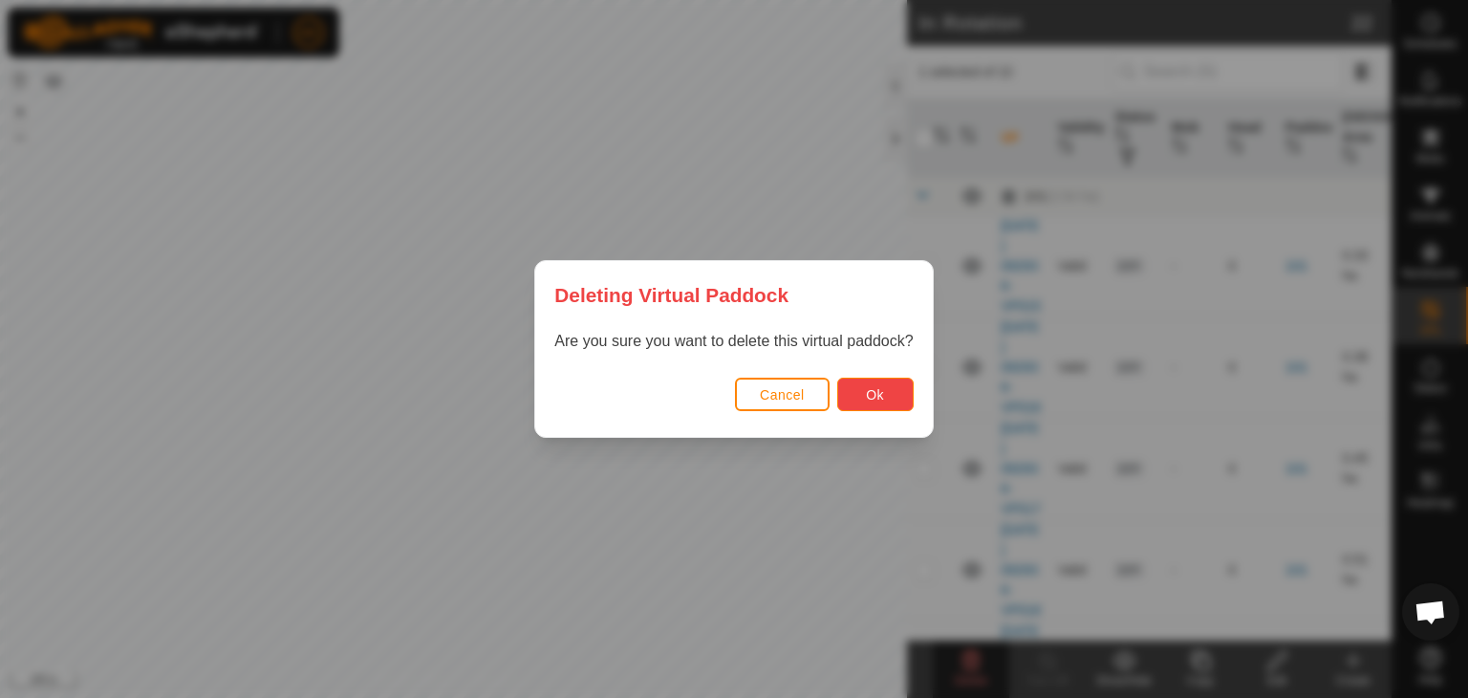
click at [856, 388] on button "Ok" at bounding box center [875, 393] width 76 height 33
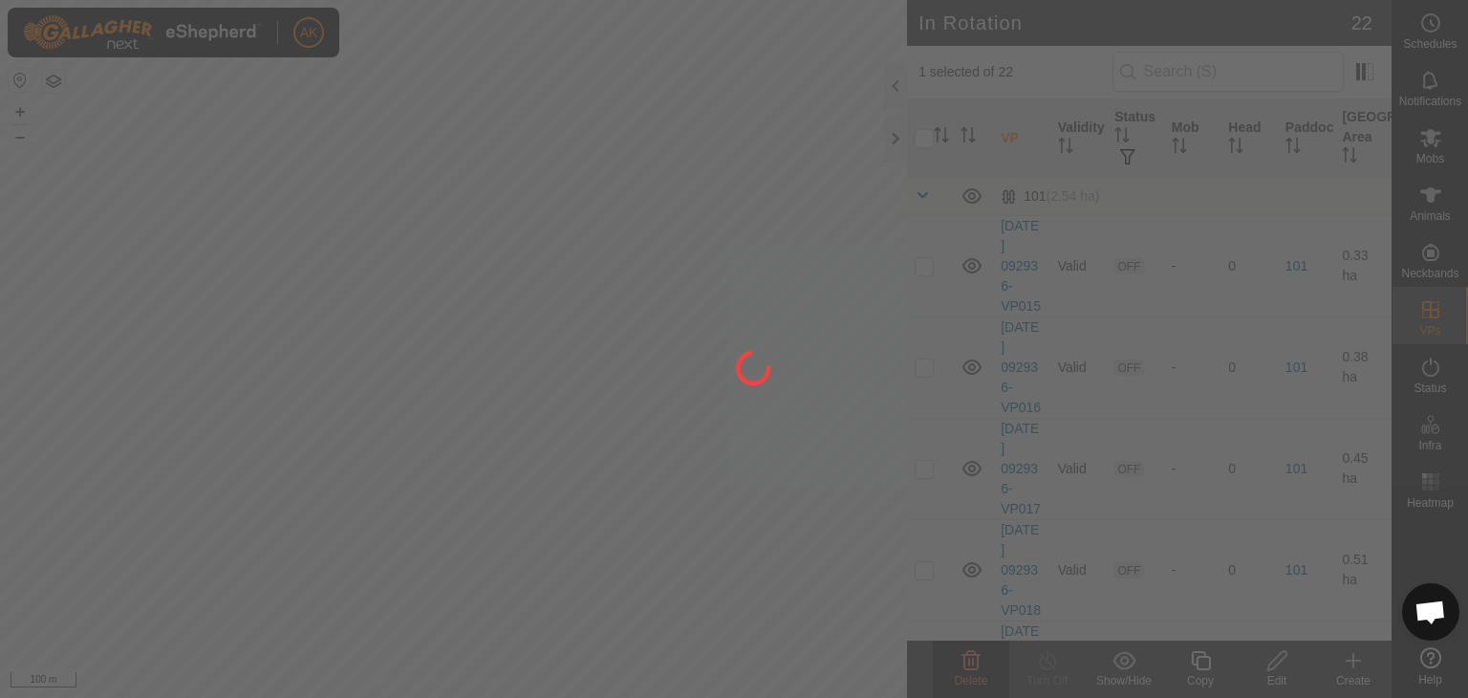
checkbox input "false"
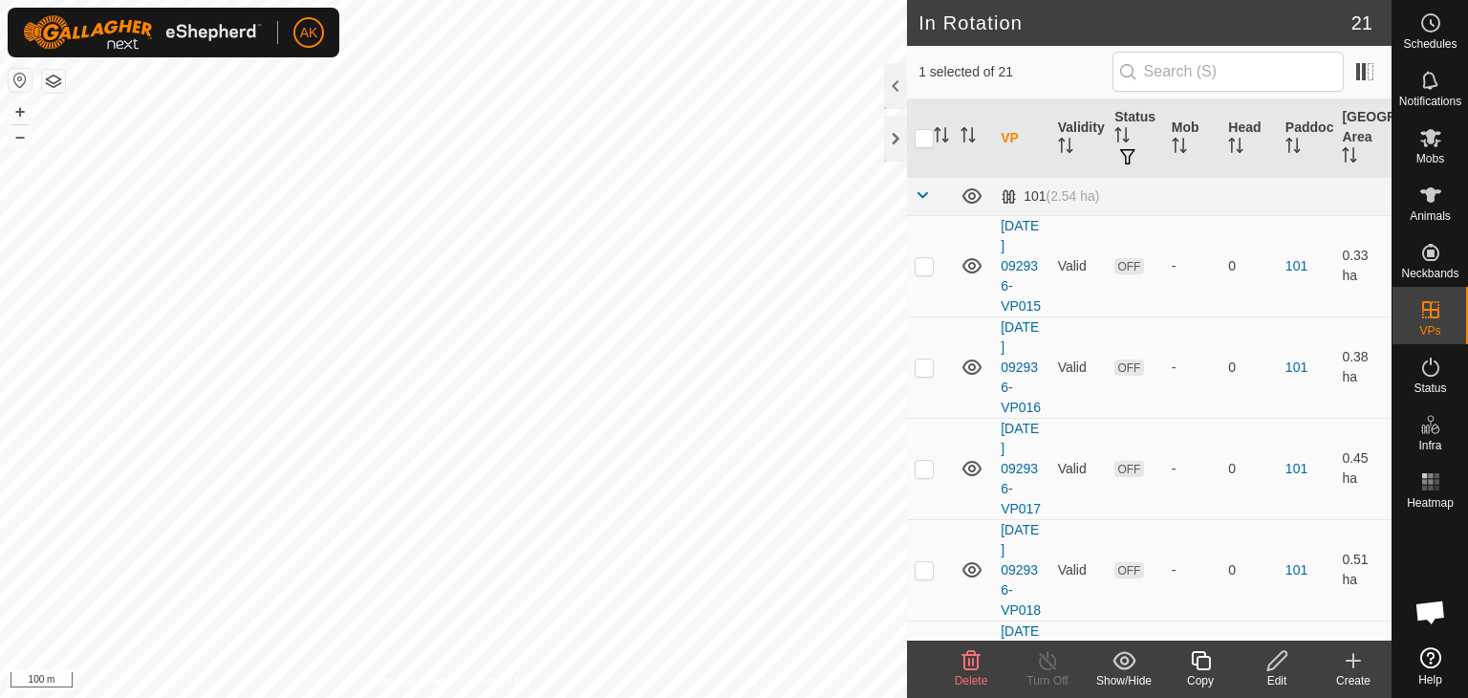
click at [974, 658] on icon at bounding box center [970, 660] width 23 height 23
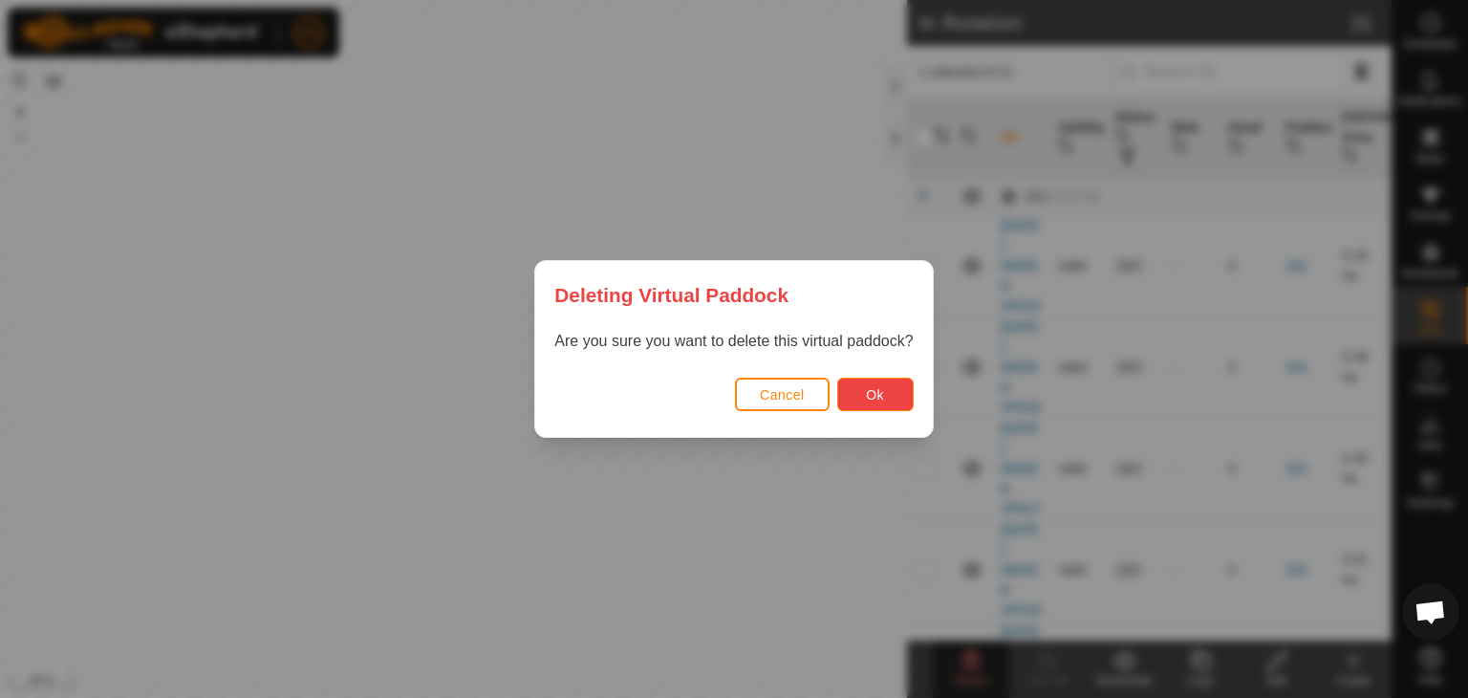
click at [883, 402] on button "Ok" at bounding box center [875, 393] width 76 height 33
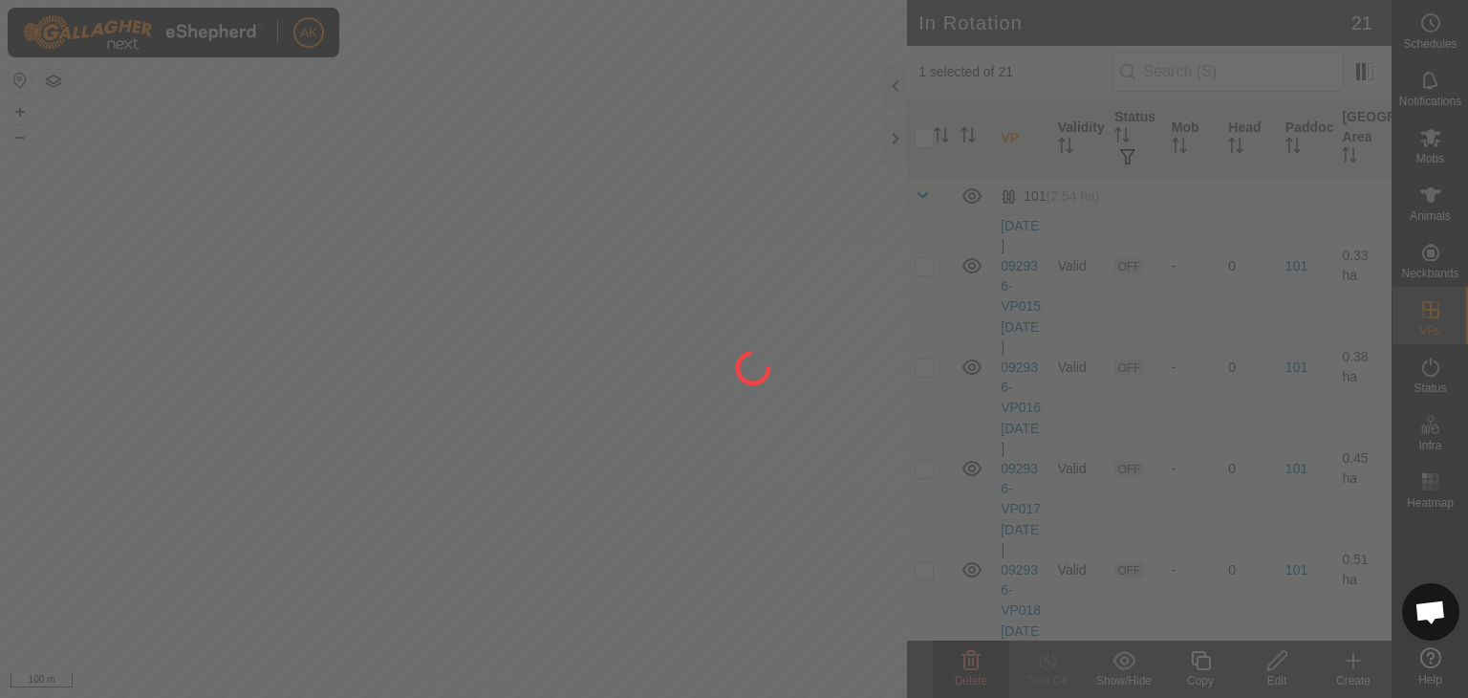
checkbox input "false"
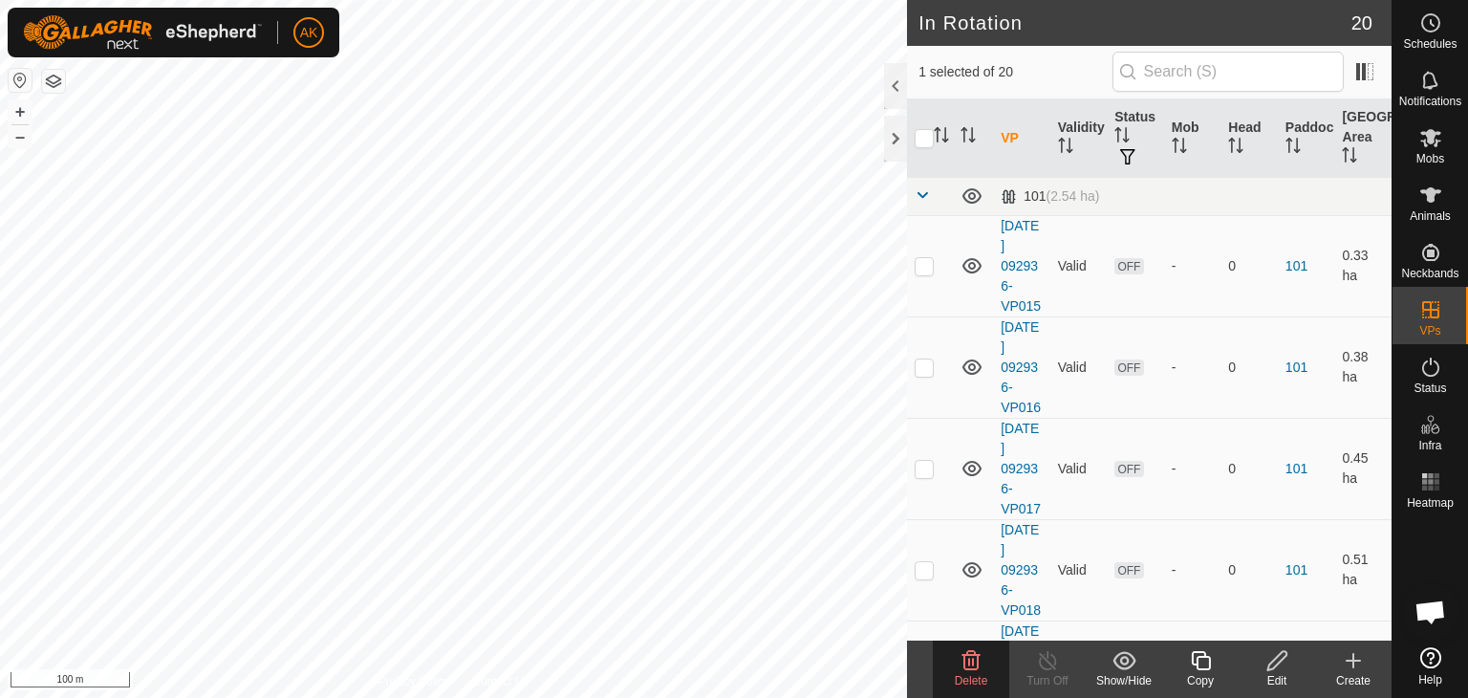
click at [971, 662] on icon at bounding box center [970, 660] width 23 height 23
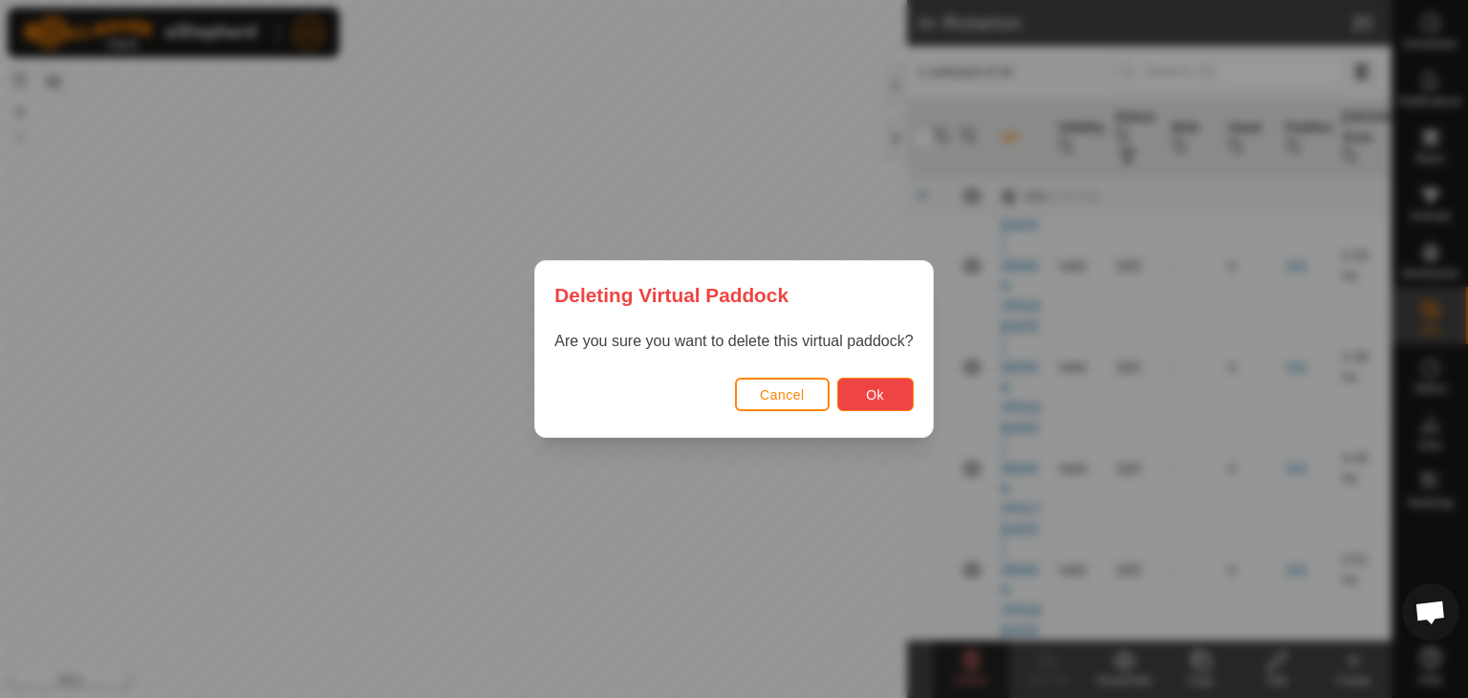
click at [875, 398] on span "Ok" at bounding box center [875, 394] width 18 height 15
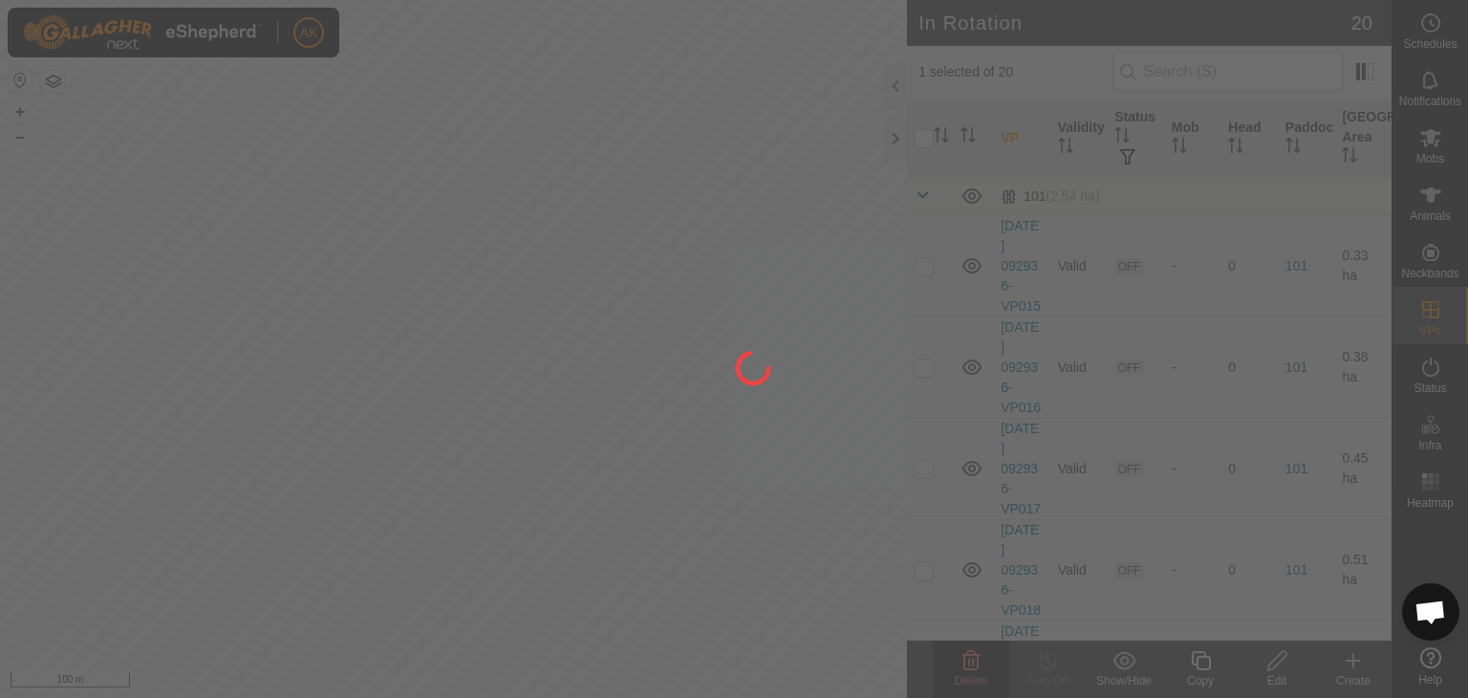
checkbox input "false"
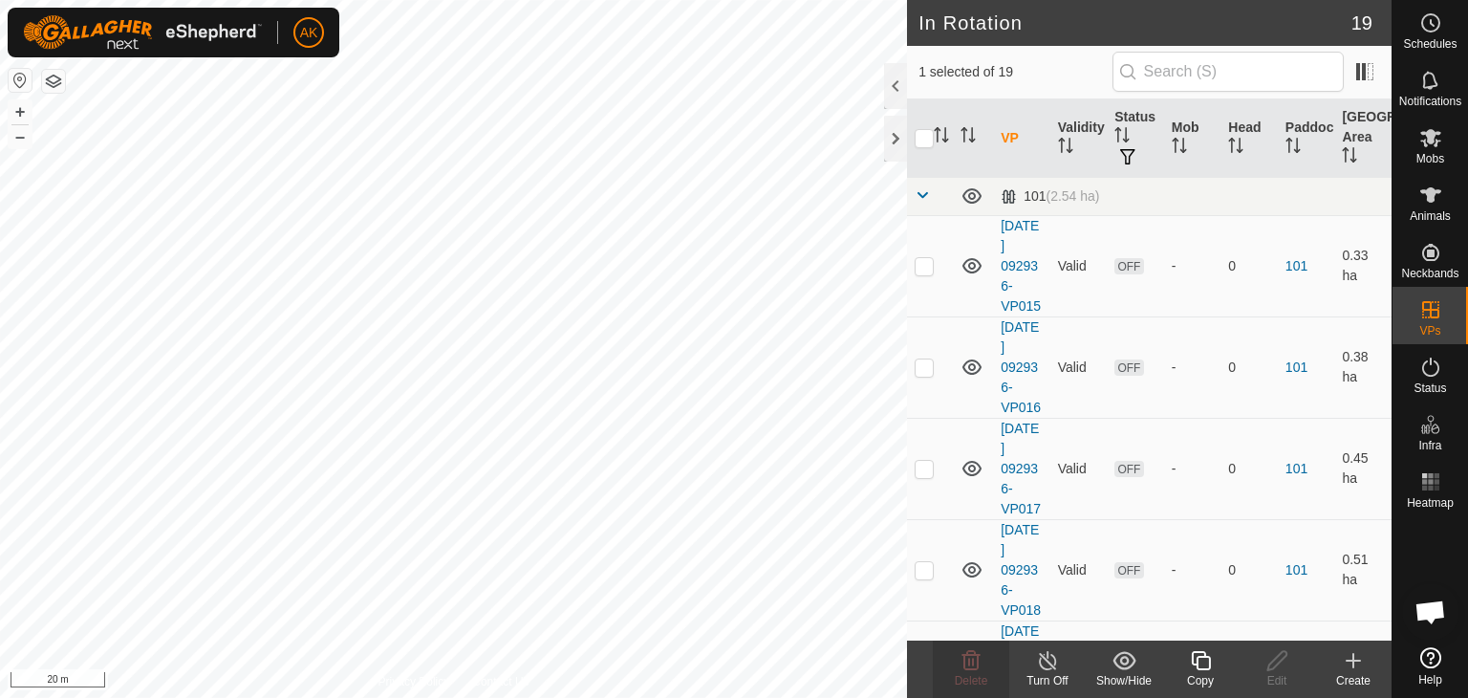
checkbox input "false"
checkbox input "true"
checkbox input "false"
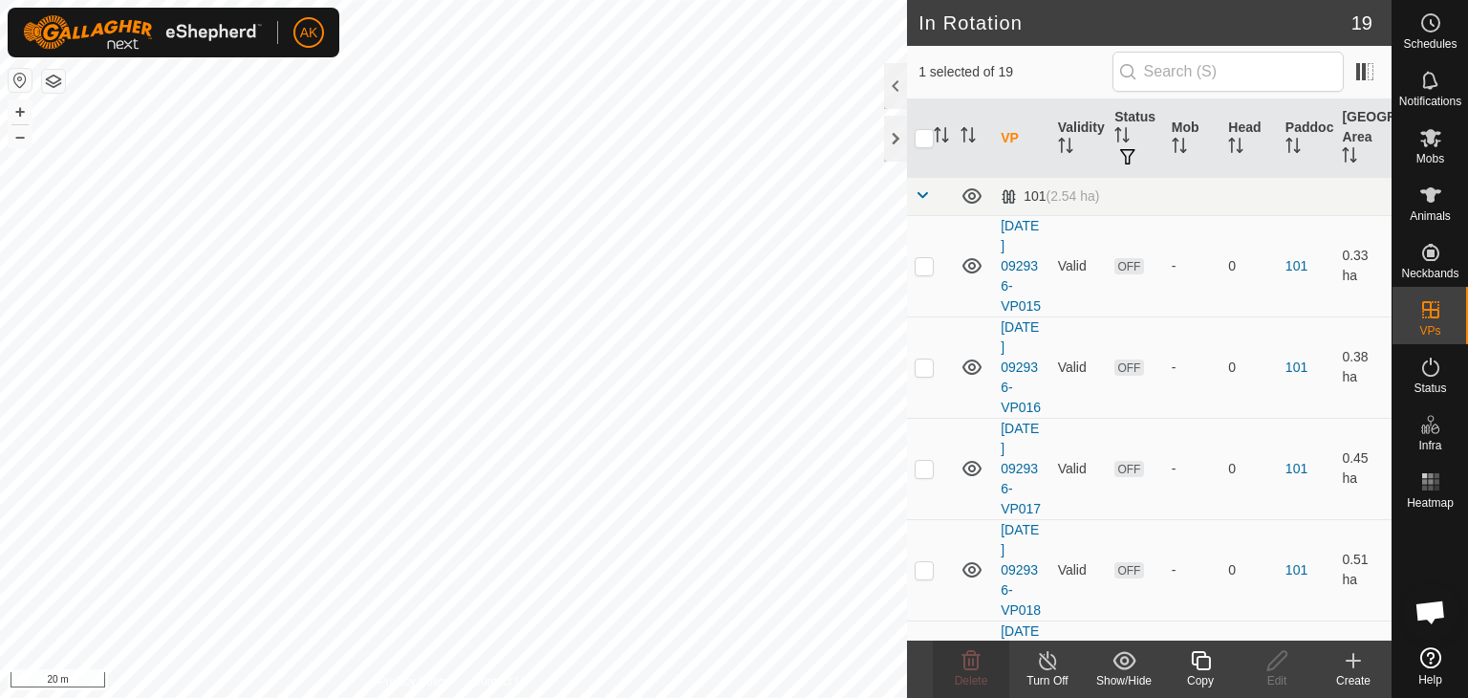
checkbox input "true"
checkbox input "false"
click at [975, 658] on icon at bounding box center [970, 660] width 23 height 23
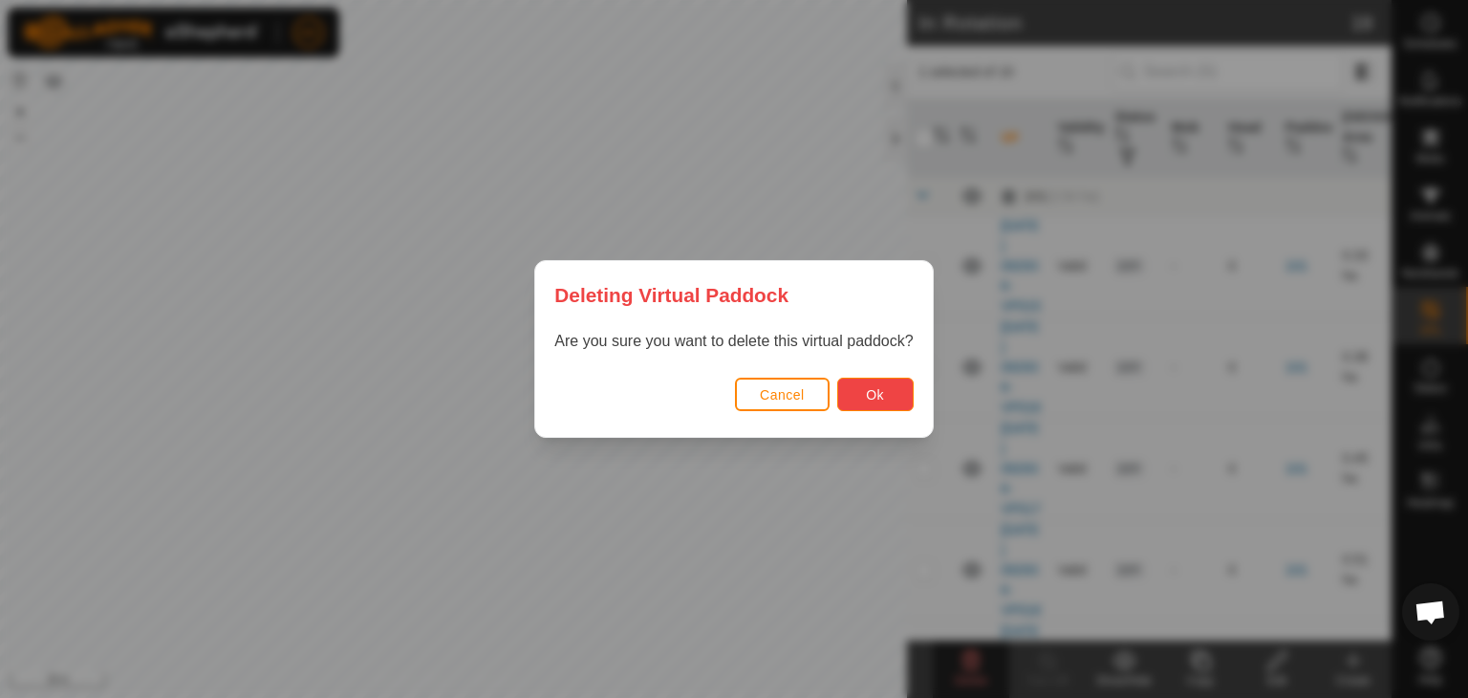
click at [855, 389] on button "Ok" at bounding box center [875, 393] width 76 height 33
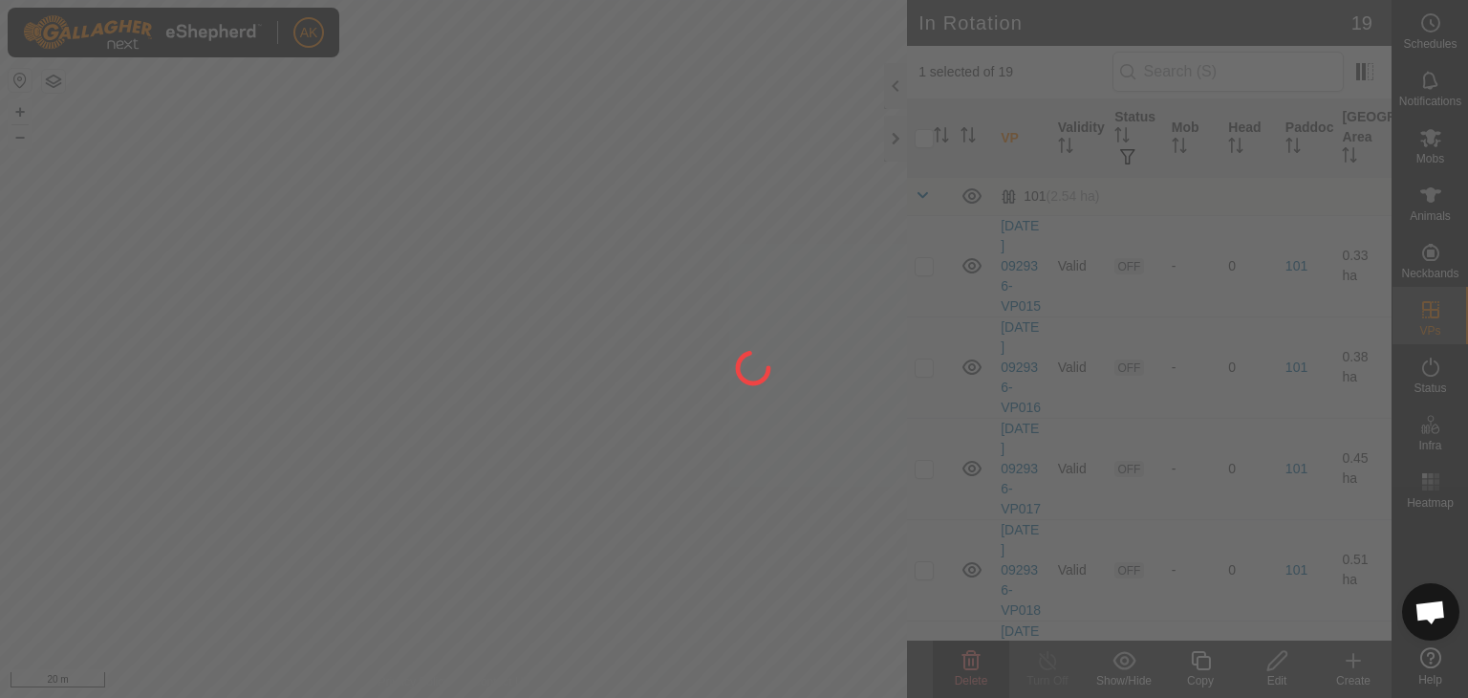
checkbox input "false"
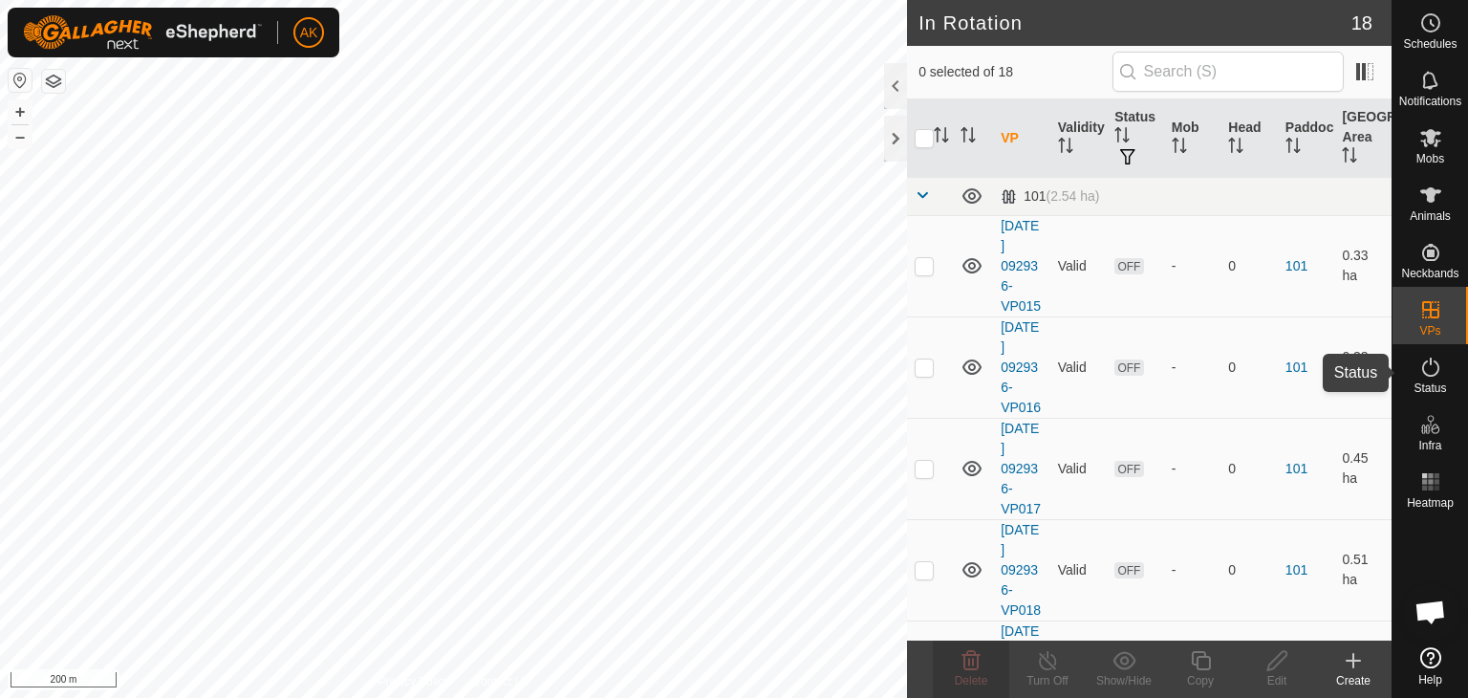
click at [1429, 360] on icon at bounding box center [1430, 366] width 17 height 19
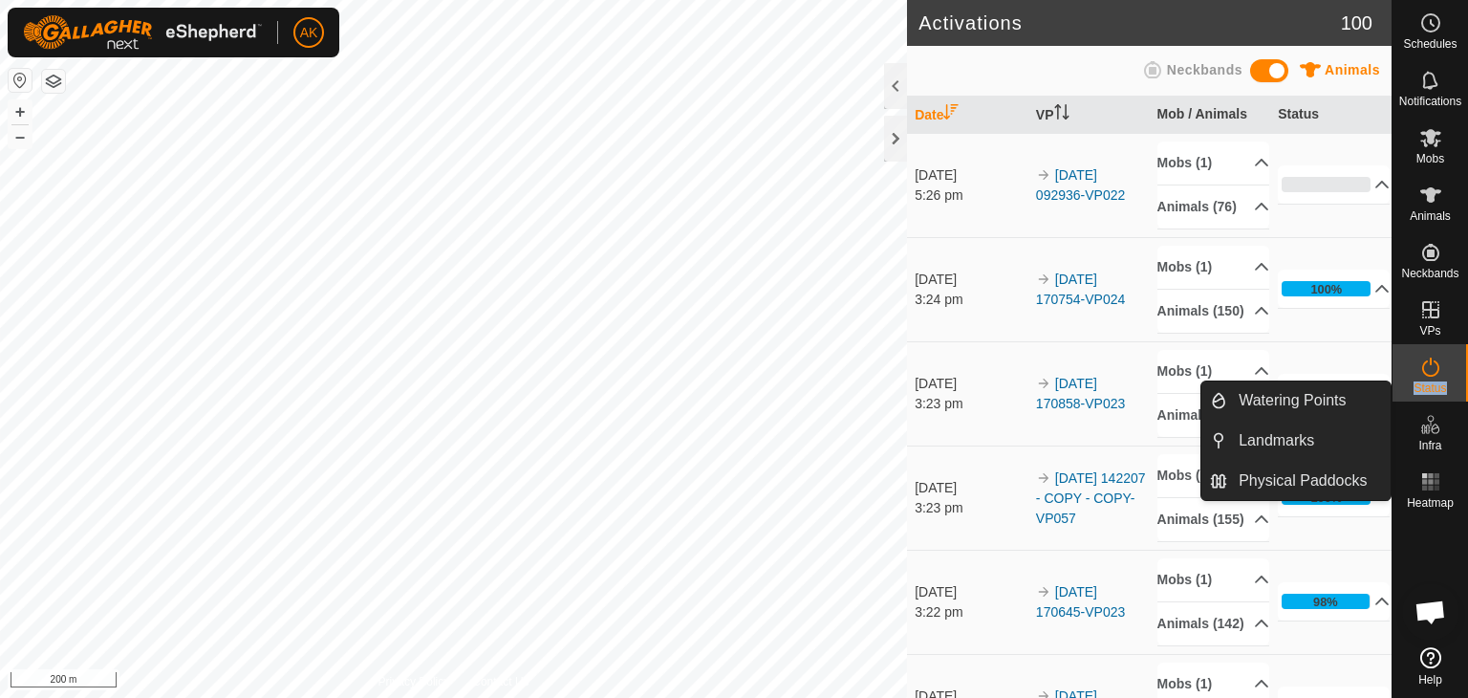
scroll to position [287, 0]
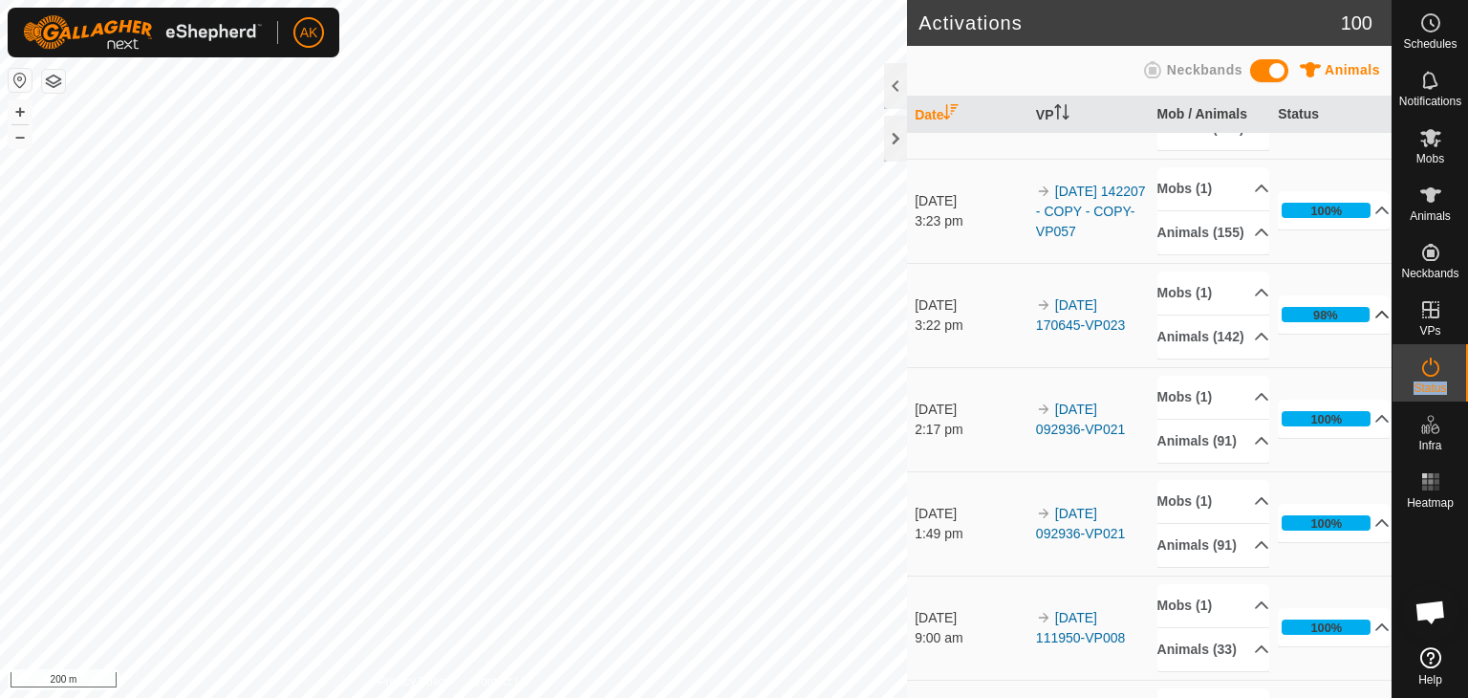
click at [1374, 322] on icon at bounding box center [1381, 314] width 15 height 15
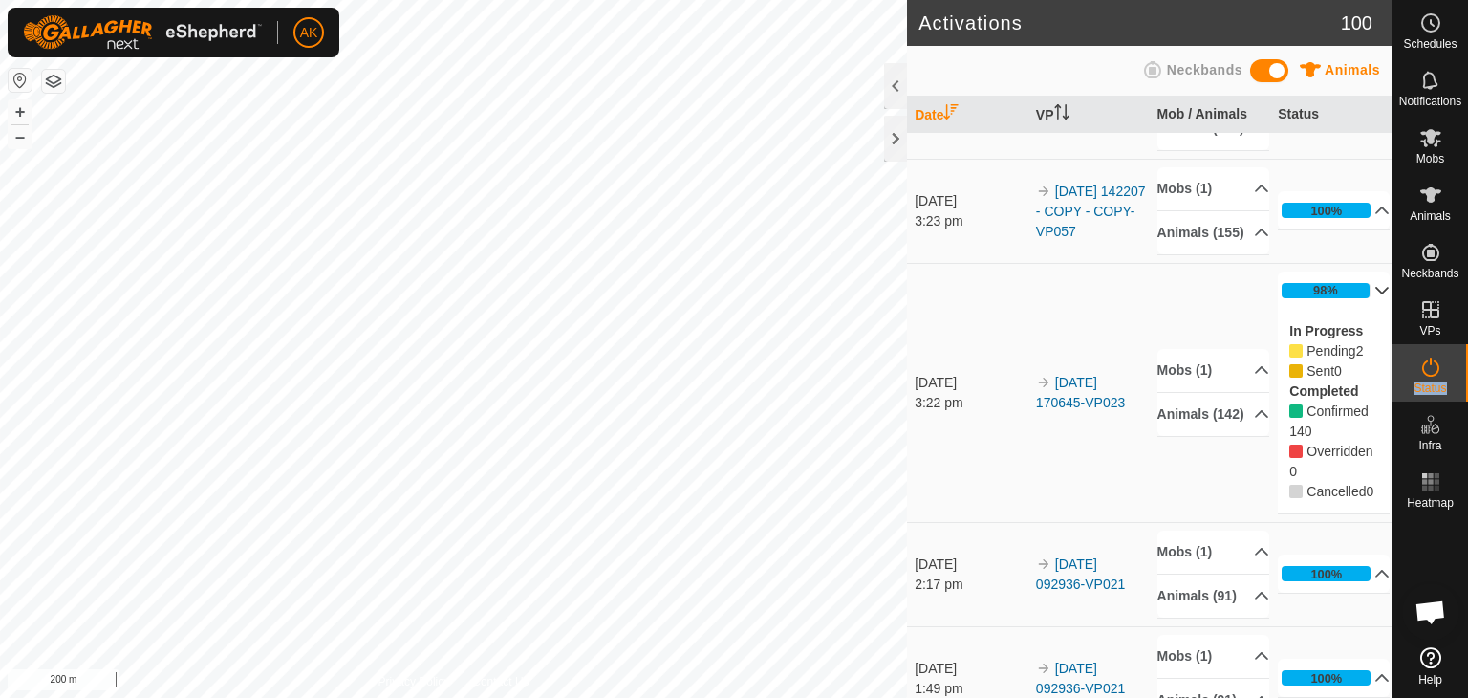
click at [1354, 310] on p-accordion-header "98%" at bounding box center [1334, 290] width 112 height 38
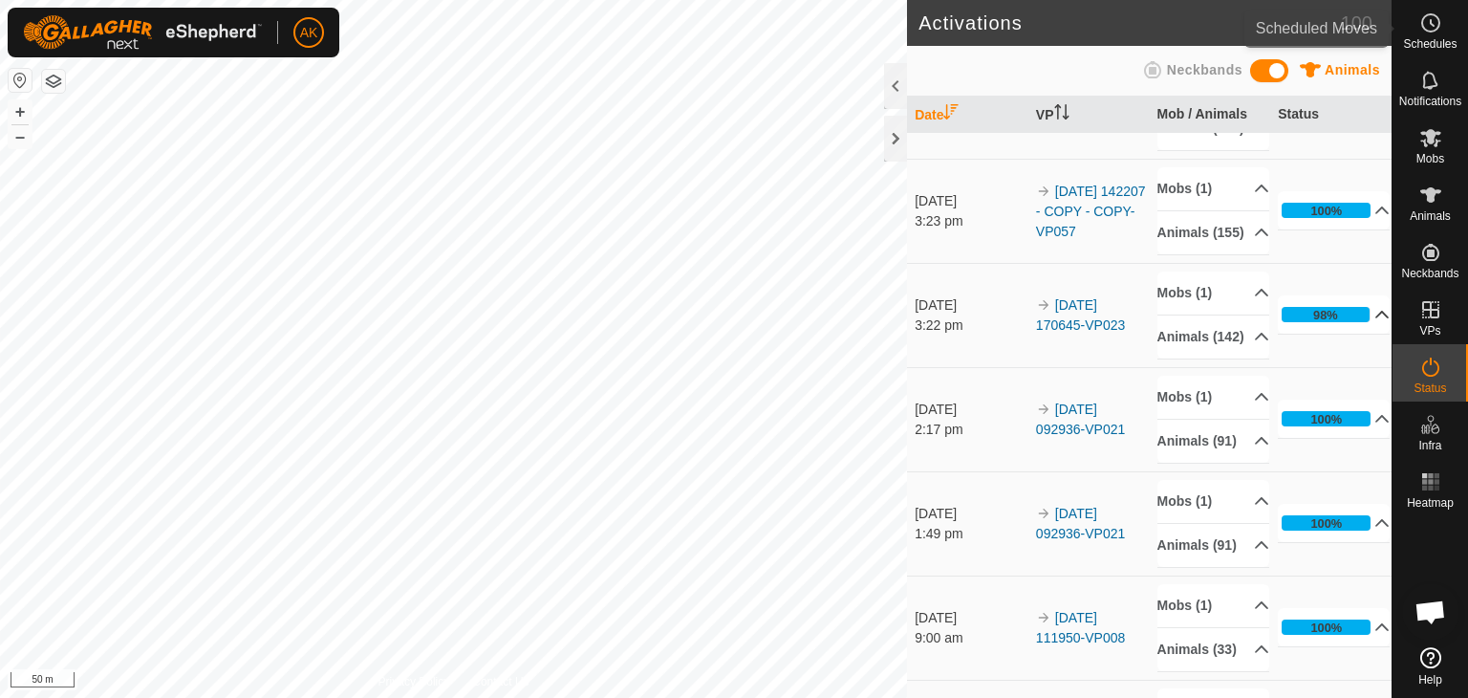
click at [1425, 21] on icon at bounding box center [1430, 22] width 23 height 23
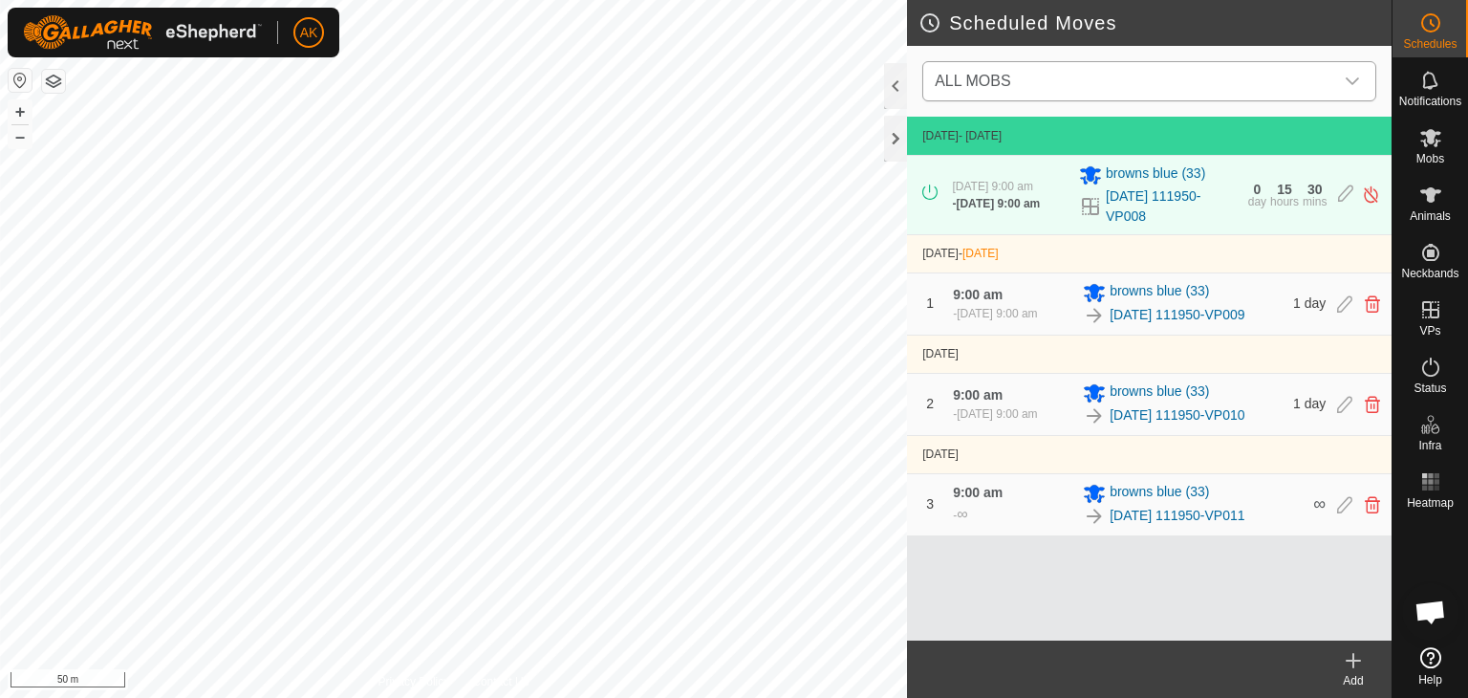
click at [976, 70] on span "ALL MOBS" at bounding box center [1130, 81] width 406 height 38
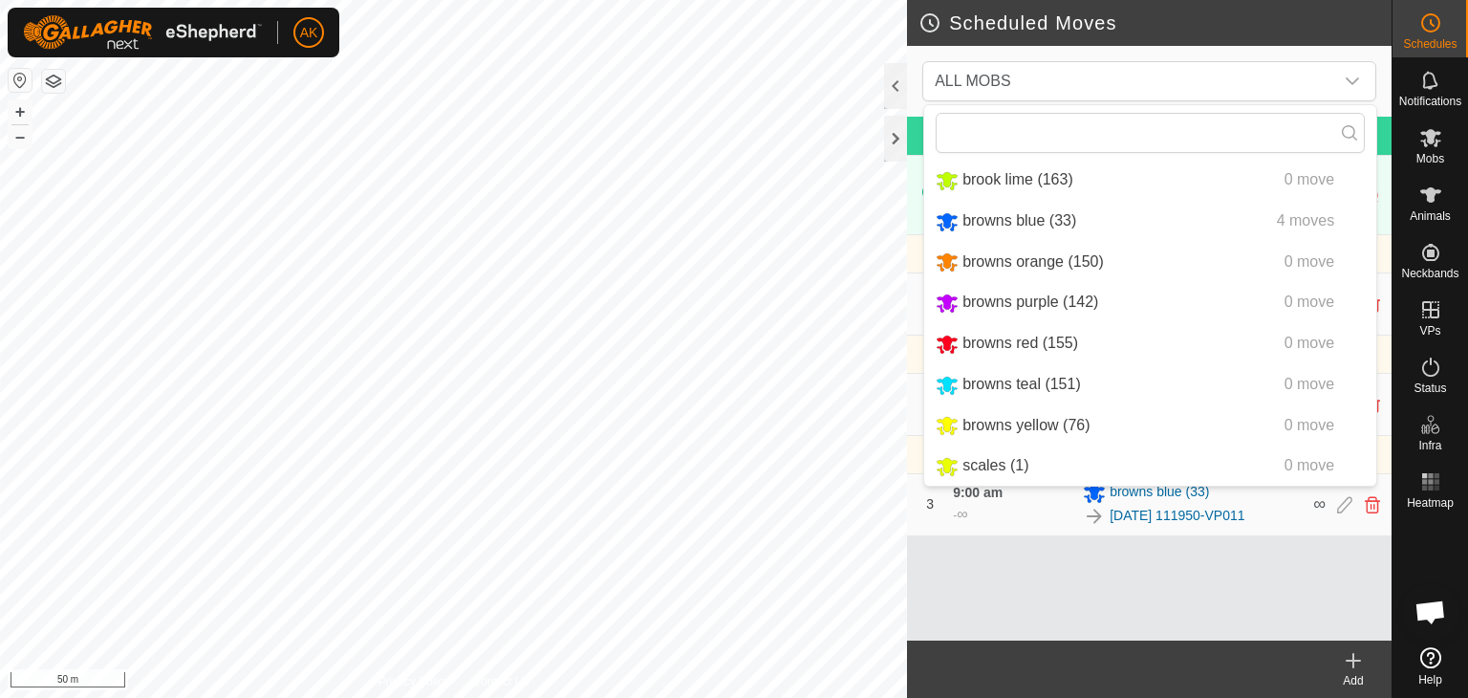
click at [1351, 666] on icon at bounding box center [1353, 660] width 23 height 23
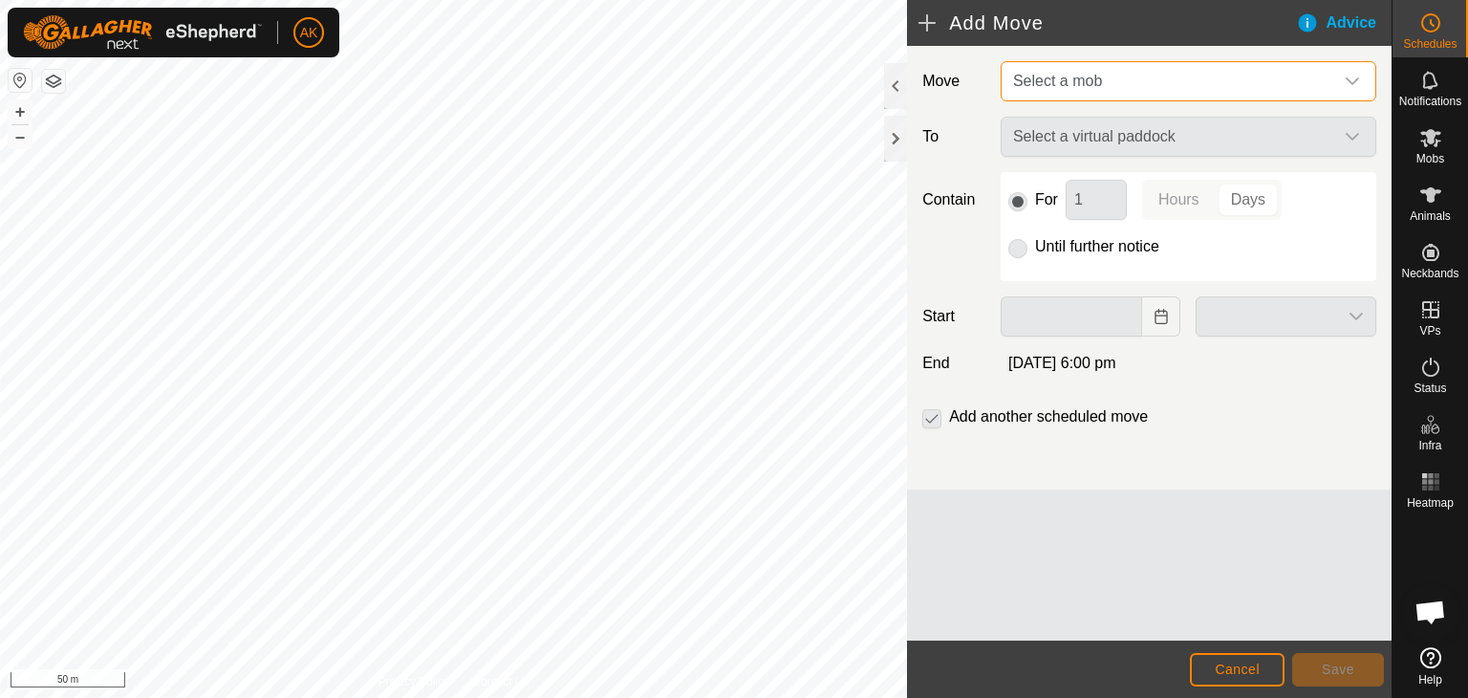
click at [1027, 71] on span "Select a mob" at bounding box center [1169, 81] width 328 height 38
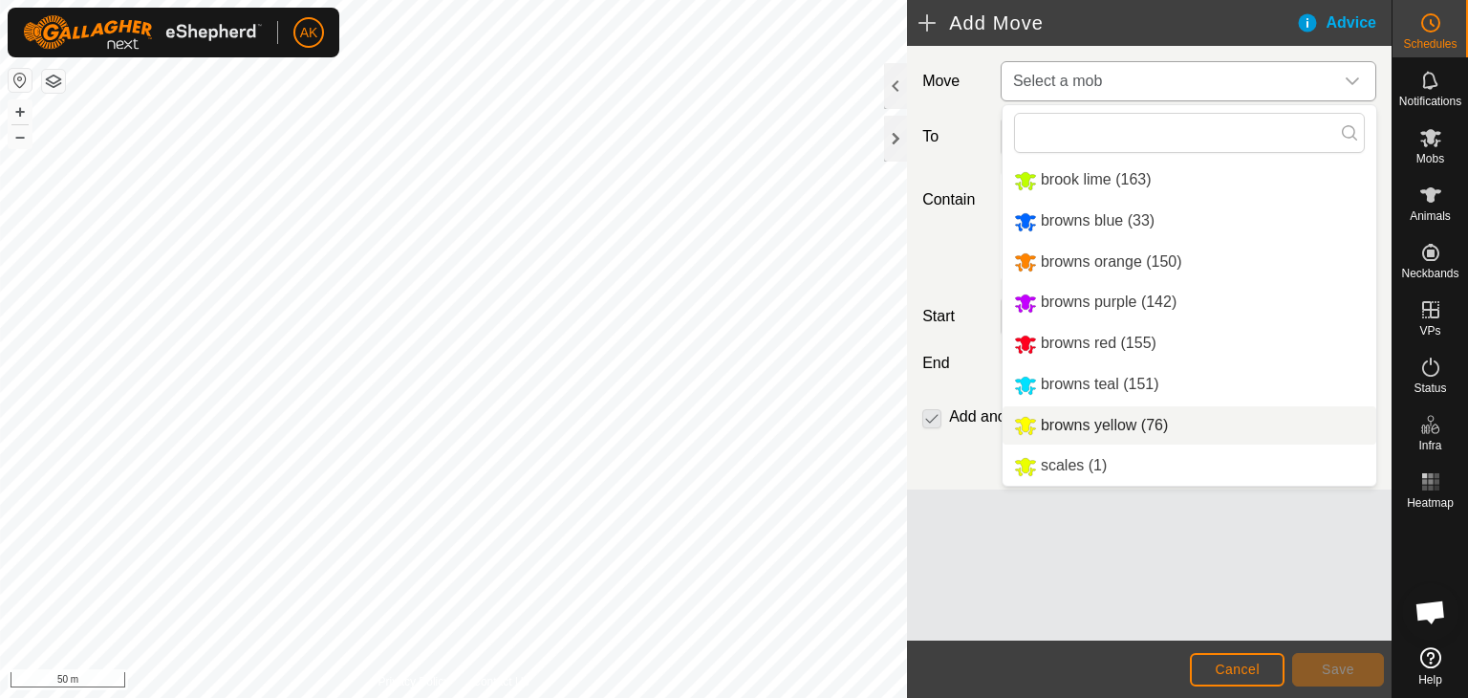
click at [1050, 429] on li "browns yellow (76)" at bounding box center [1189, 425] width 374 height 39
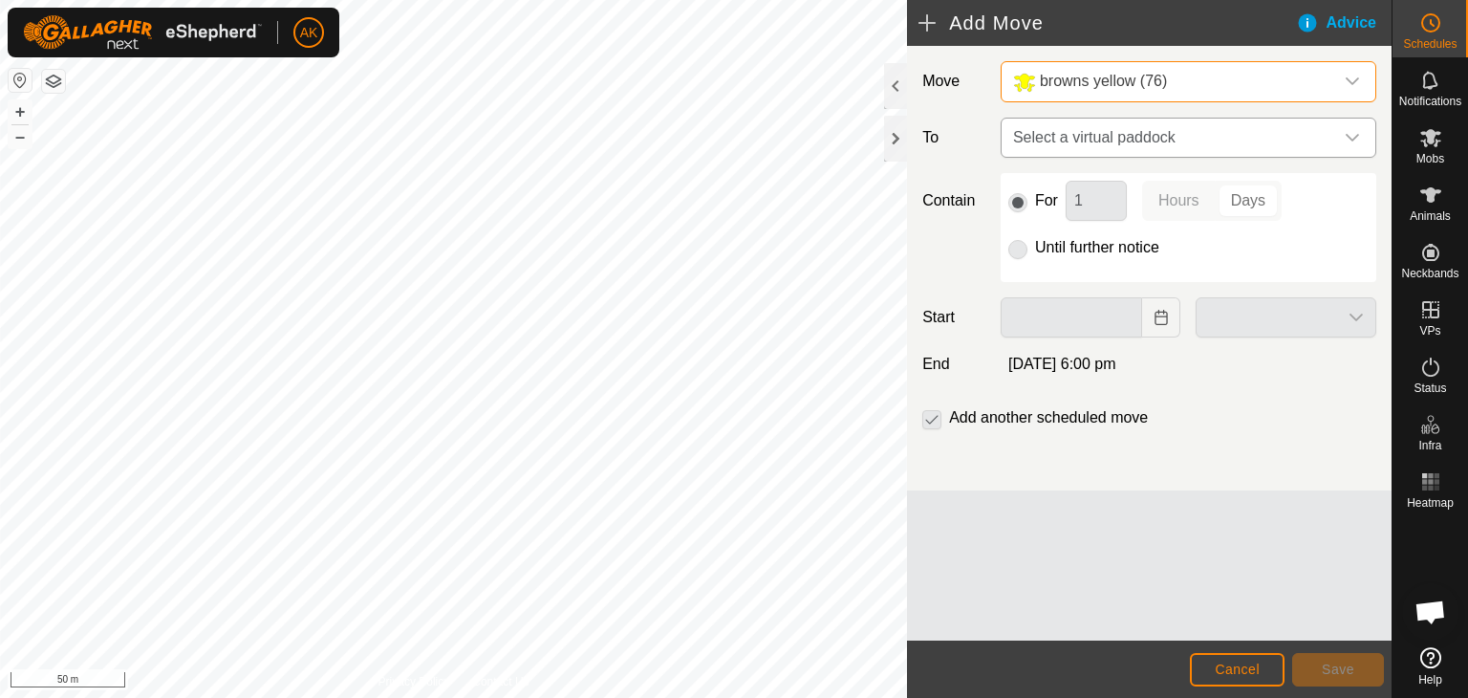
click at [1066, 138] on span "Select a virtual paddock" at bounding box center [1169, 137] width 328 height 38
click at [1238, 677] on button "Cancel" at bounding box center [1237, 669] width 95 height 33
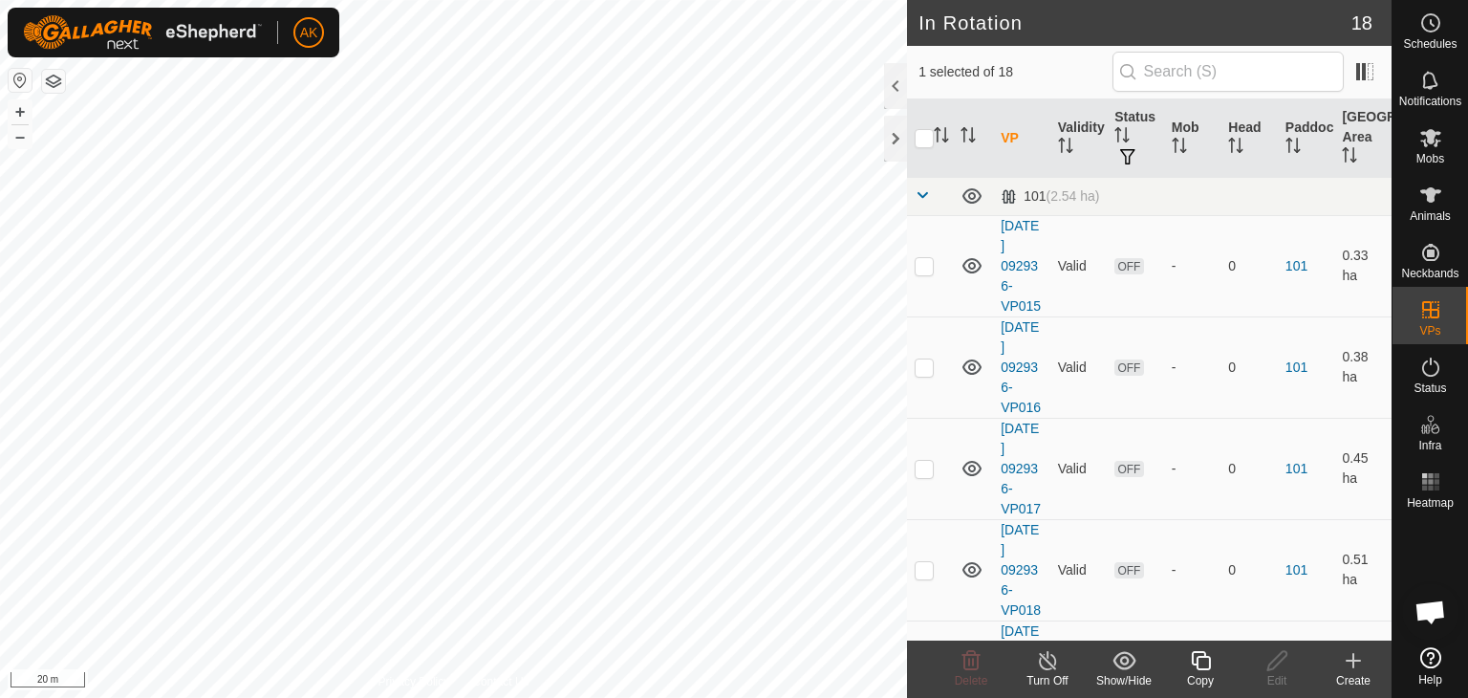
click at [1204, 654] on icon at bounding box center [1200, 660] width 19 height 19
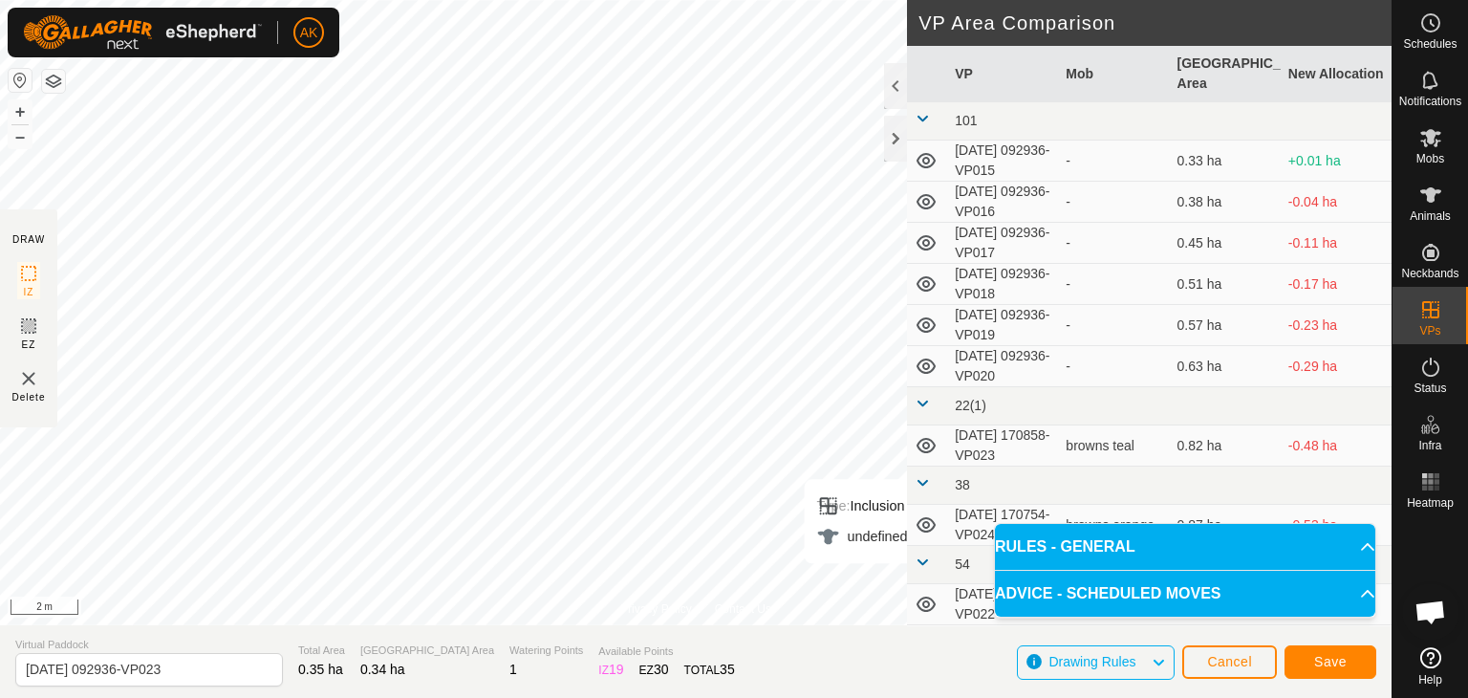
click at [1333, 641] on div "Save" at bounding box center [1330, 661] width 92 height 46
click at [1328, 662] on span "Save" at bounding box center [1330, 661] width 32 height 15
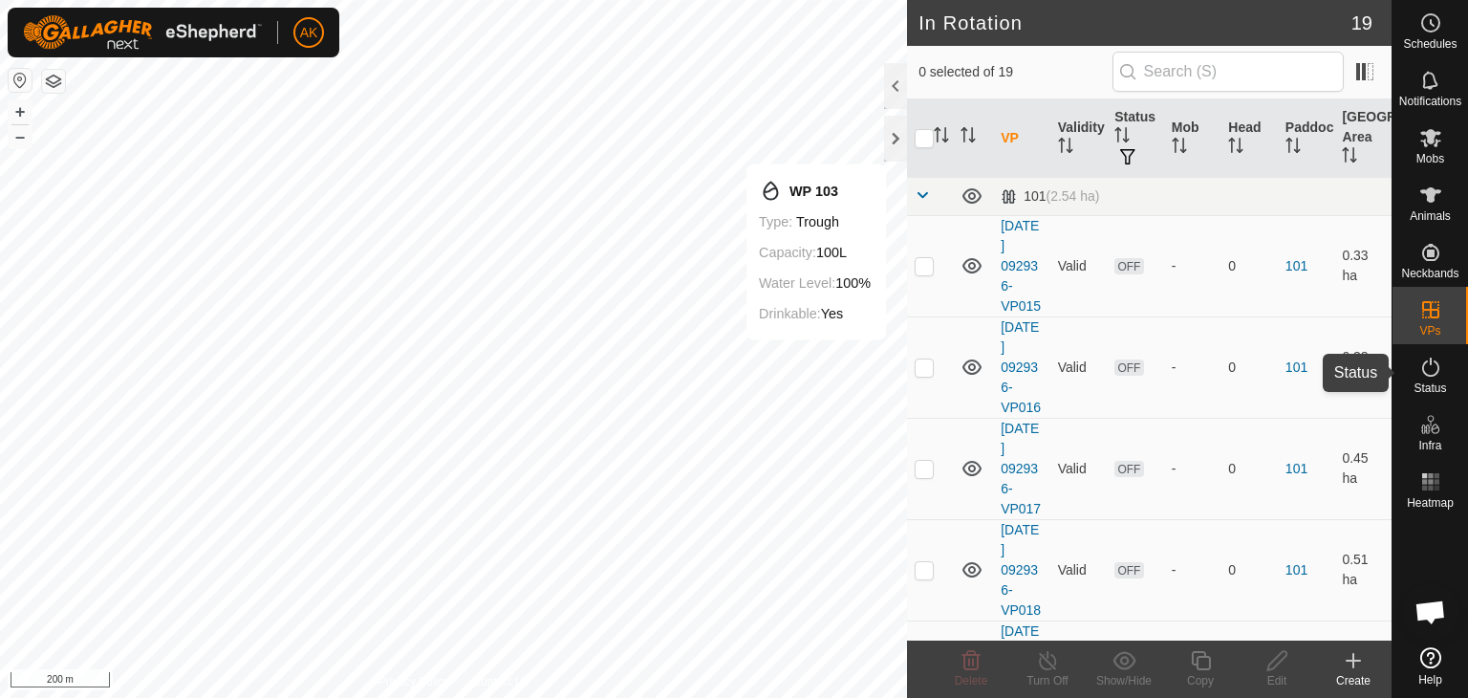
click at [1438, 369] on icon at bounding box center [1430, 366] width 23 height 23
click at [1431, 369] on icon at bounding box center [1430, 366] width 23 height 23
